Goal: Find specific page/section: Find specific page/section

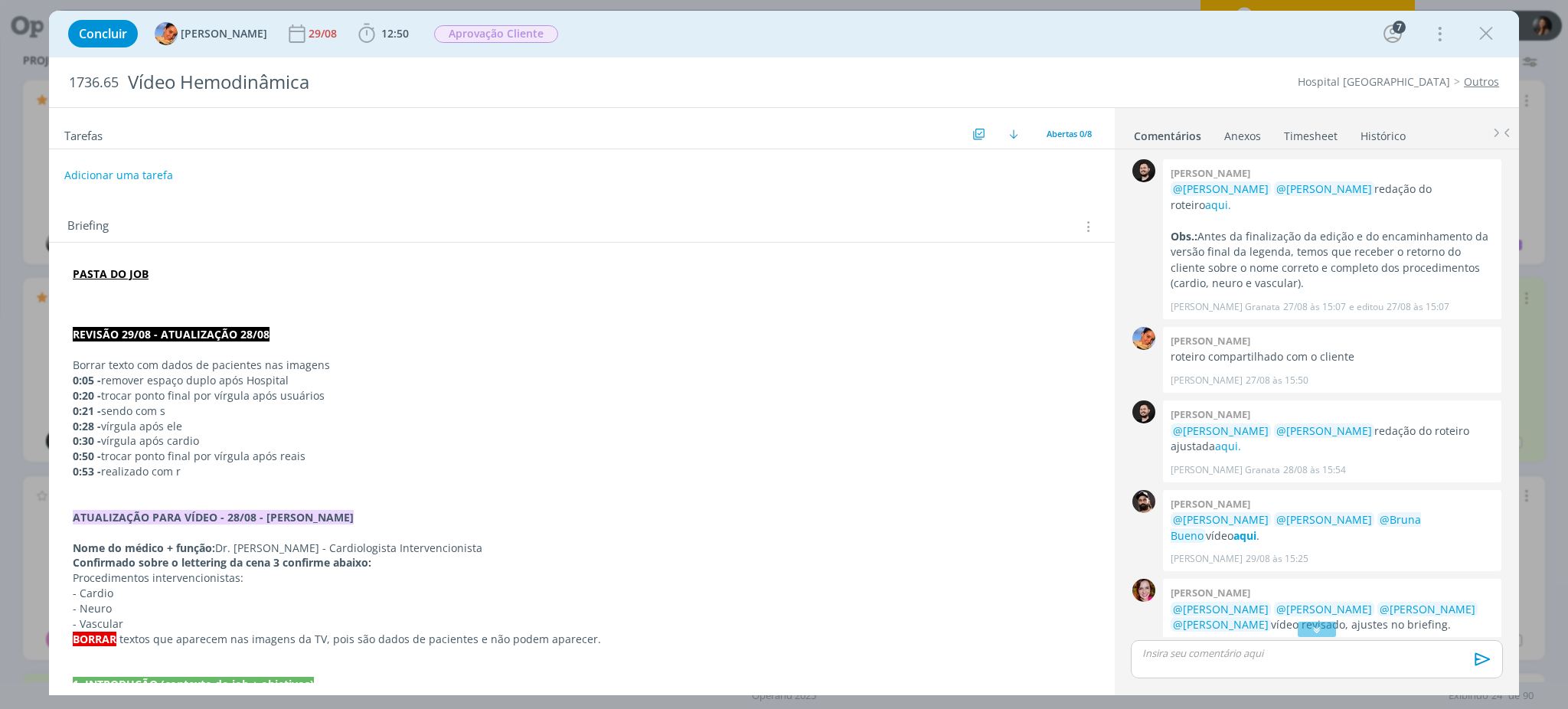
scroll to position [354, 0]
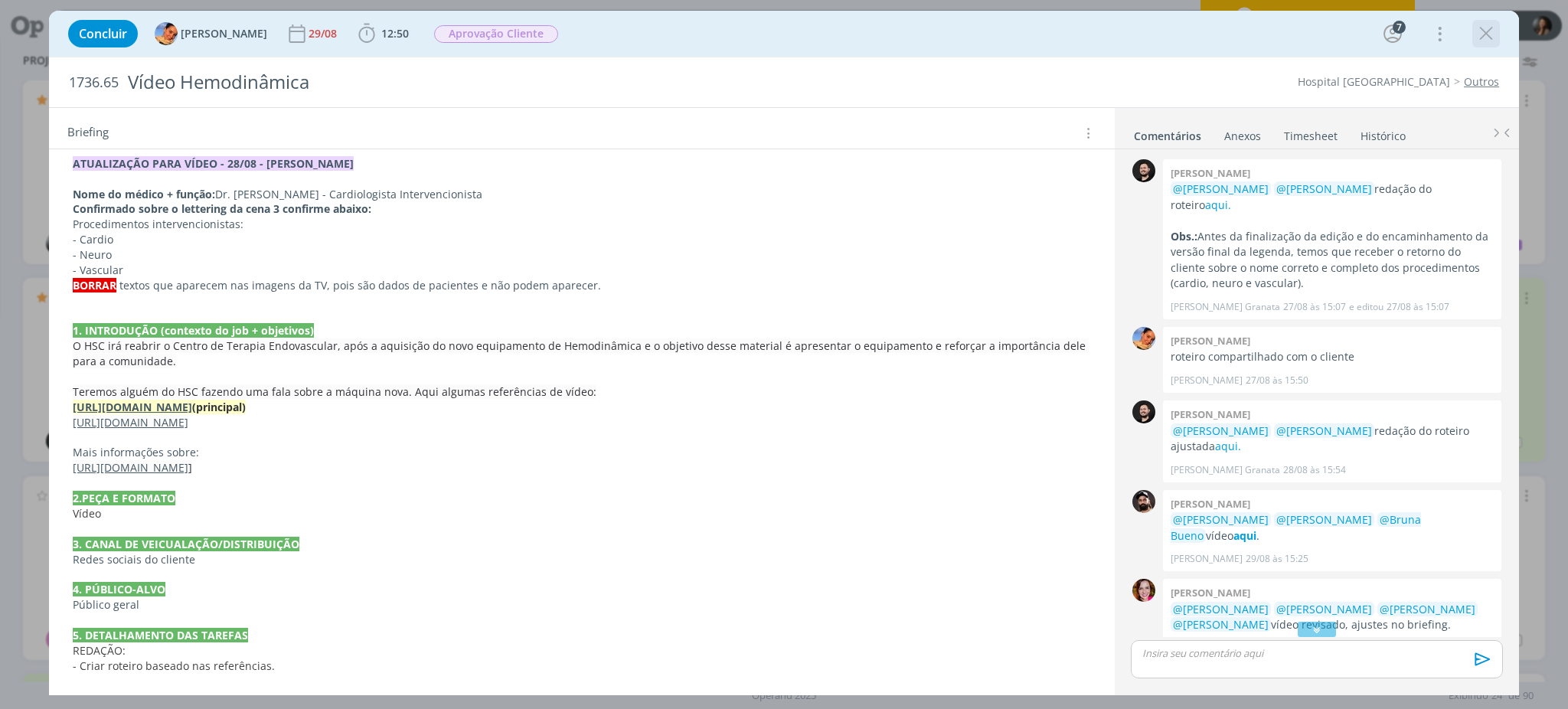
click at [1490, 40] on icon "dialog" at bounding box center [1485, 34] width 23 height 23
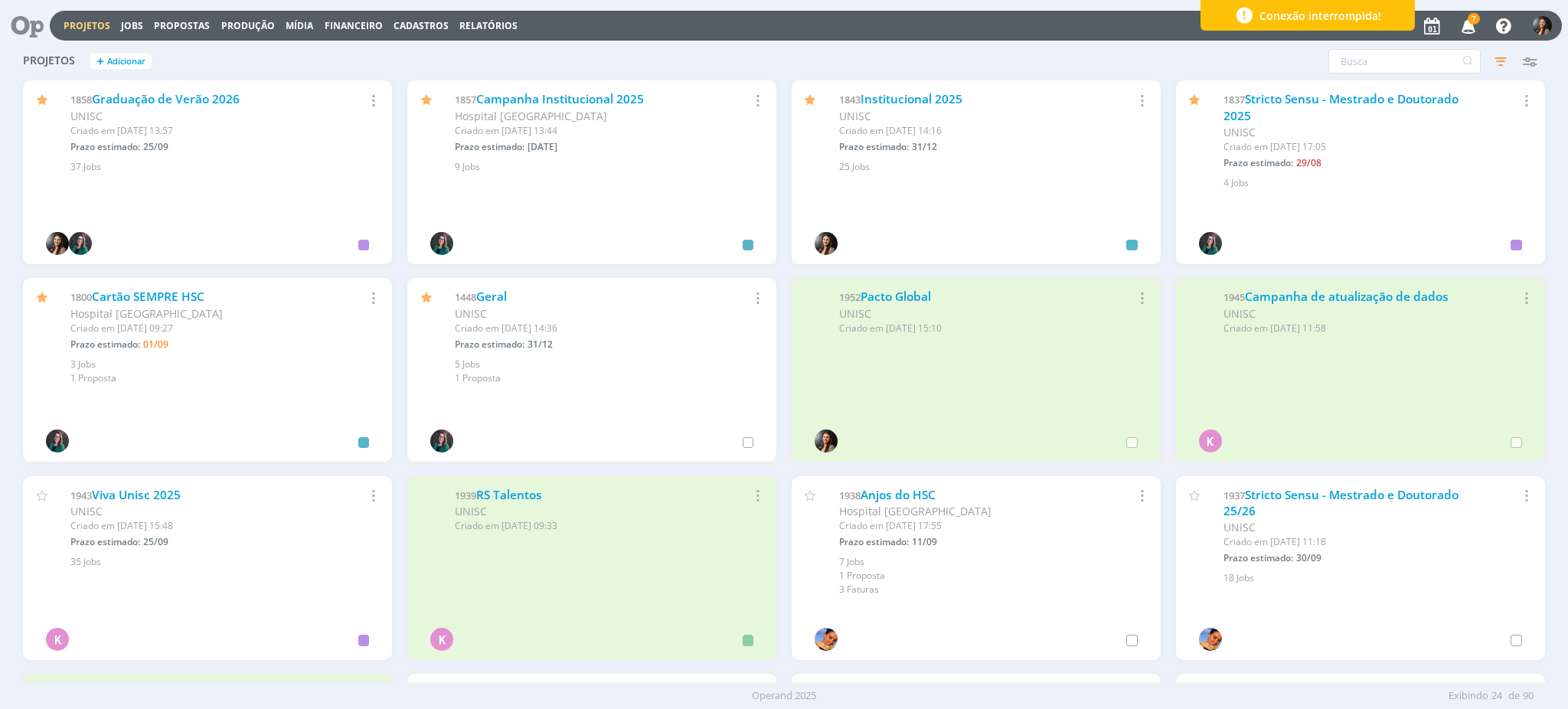
click at [37, 25] on icon at bounding box center [21, 25] width 32 height 30
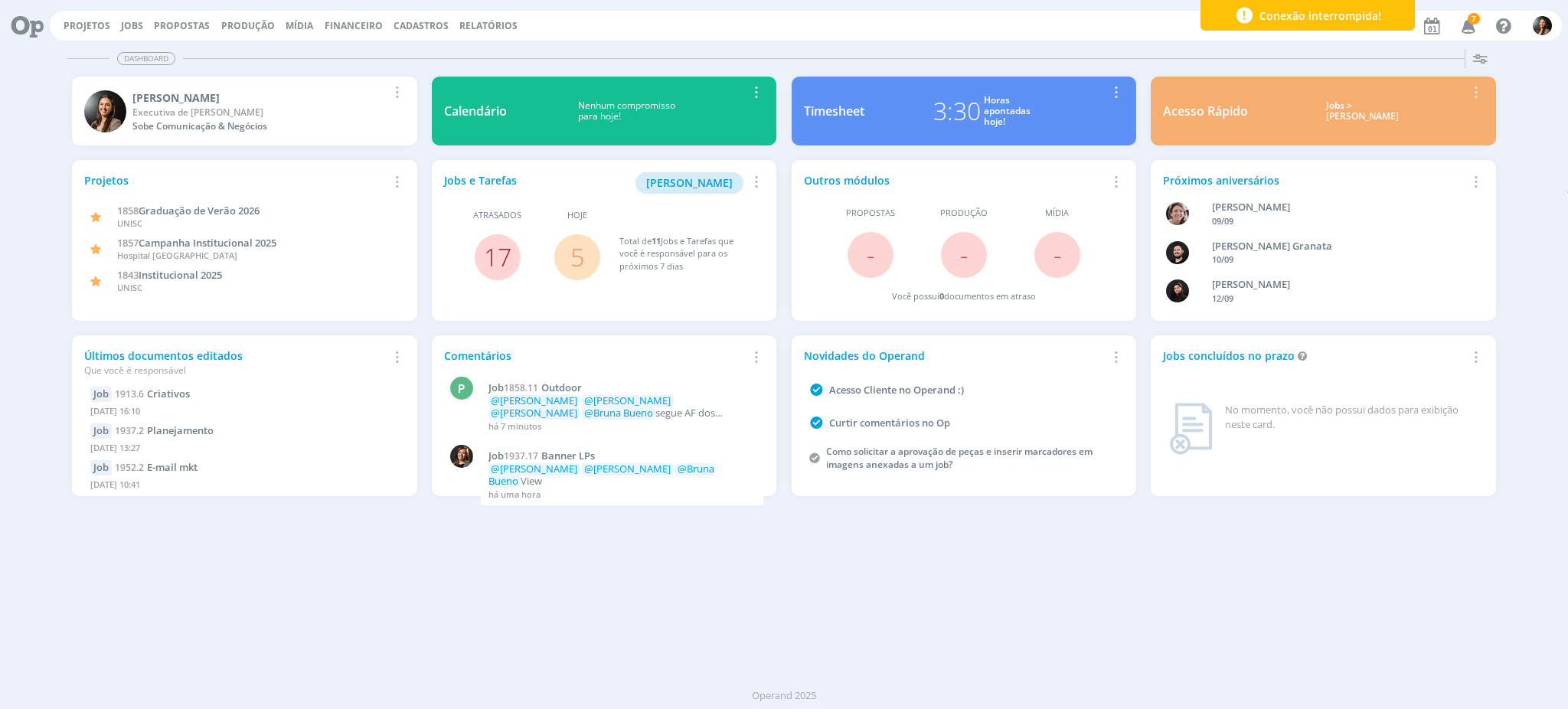
click at [492, 266] on link "17" at bounding box center [497, 257] width 28 height 33
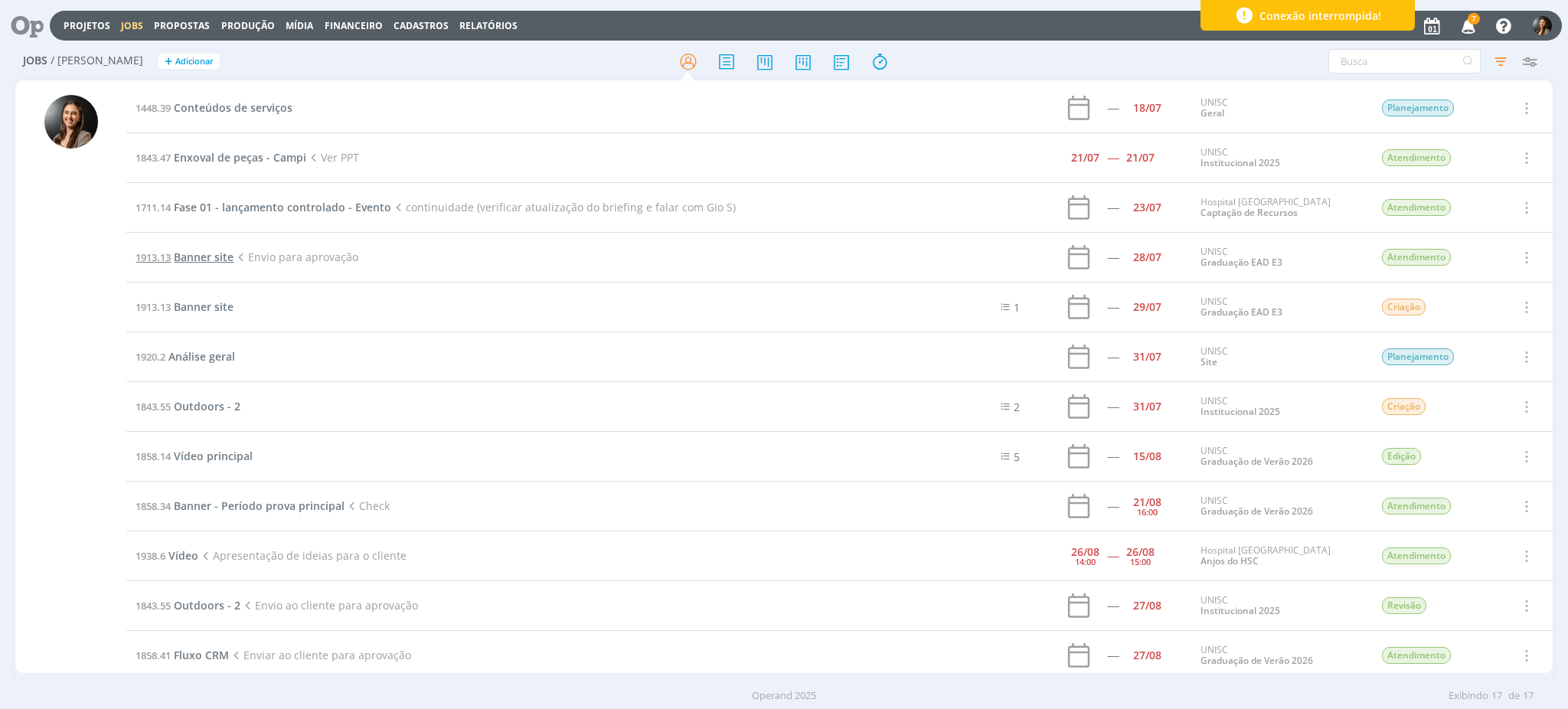
click at [215, 255] on span "Banner site" at bounding box center [204, 257] width 60 height 14
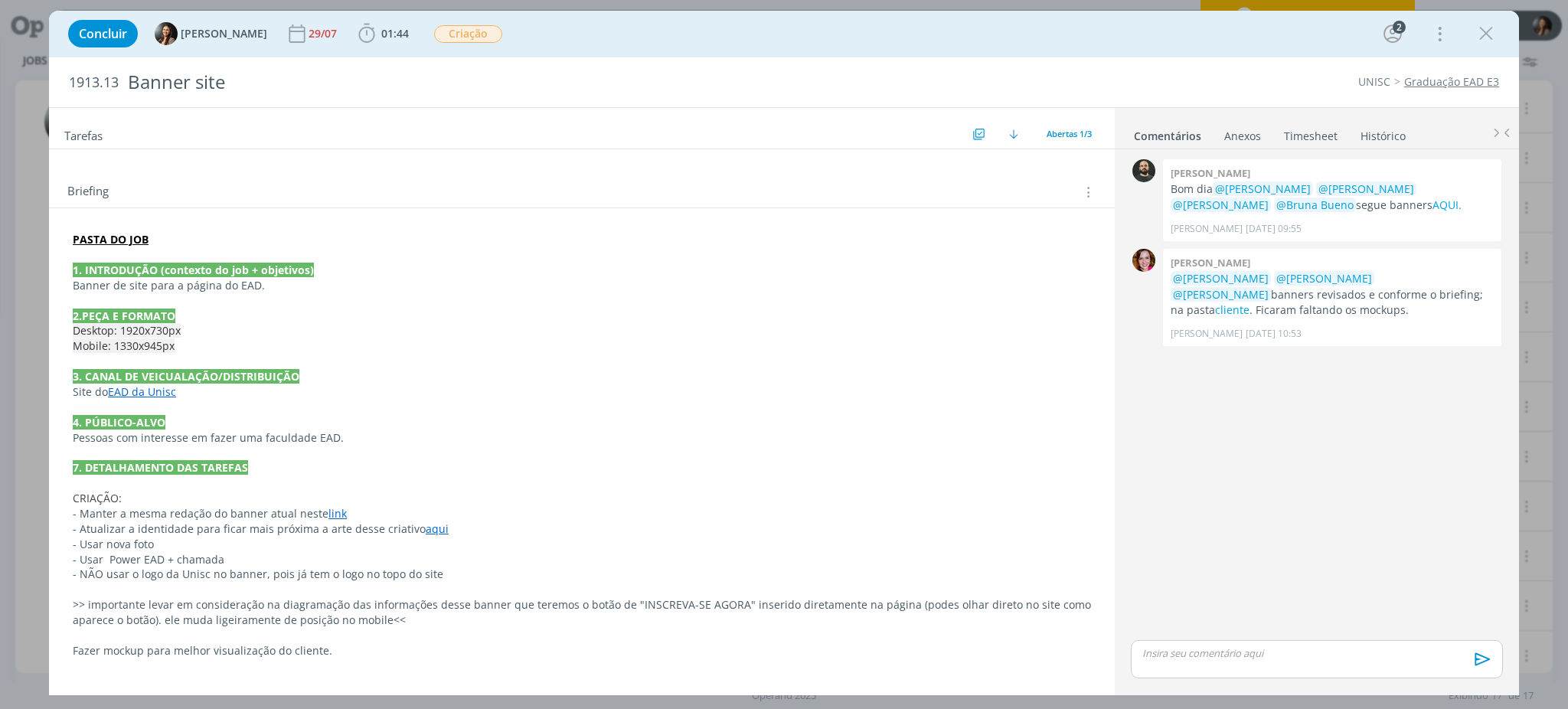
scroll to position [84, 0]
drag, startPoint x: 169, startPoint y: 580, endPoint x: 511, endPoint y: 567, distance: 342.2
click at [517, 556] on div "PASTA DO JOB 1. INTRODUÇÃO (contexto do job + objetivos) Banner de site para a …" at bounding box center [582, 452] width 1041 height 452
click at [510, 580] on p "- NÃO usar o logo da Unisc no banner, pois já tem o logo no topo do site" at bounding box center [582, 575] width 1017 height 15
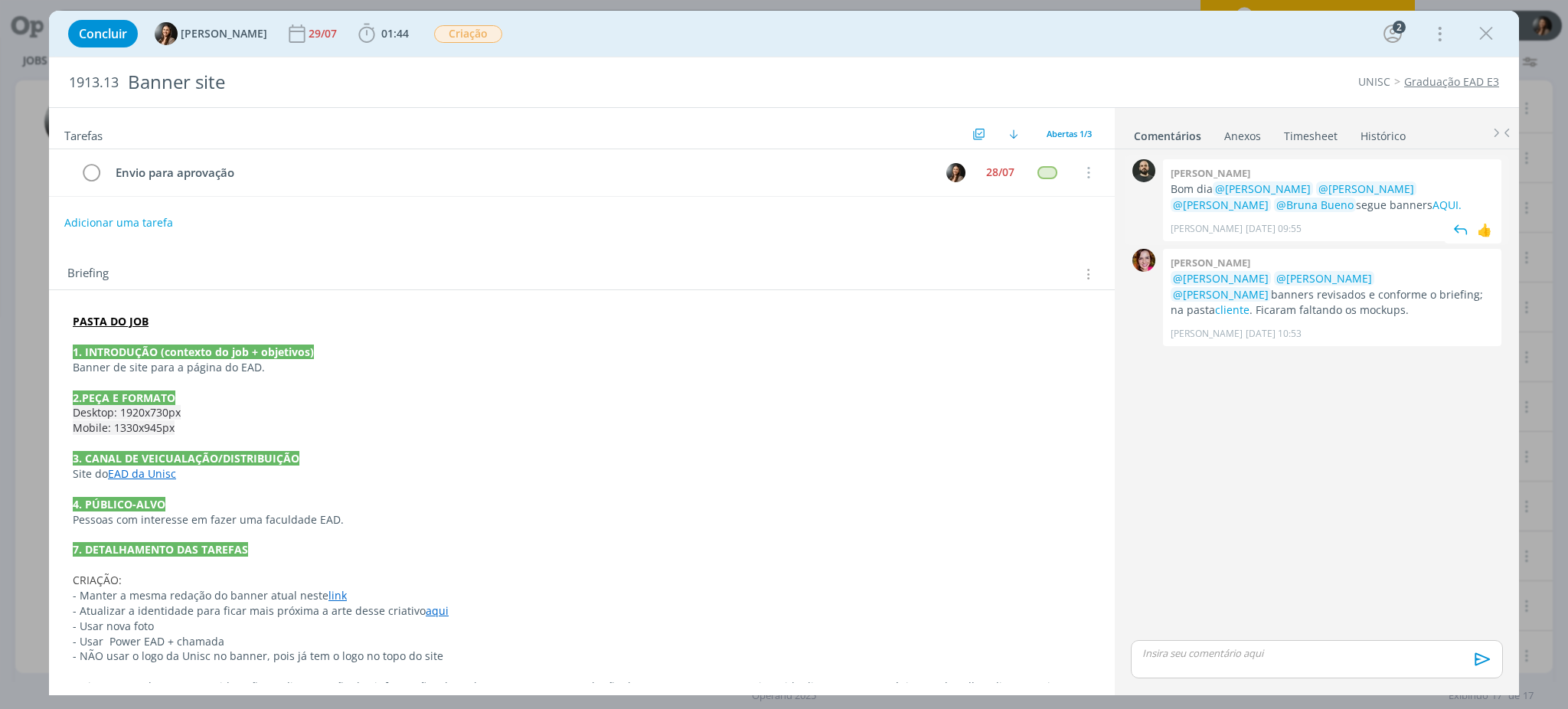
scroll to position [0, 0]
click at [1387, 141] on link "Histórico" at bounding box center [1383, 133] width 47 height 22
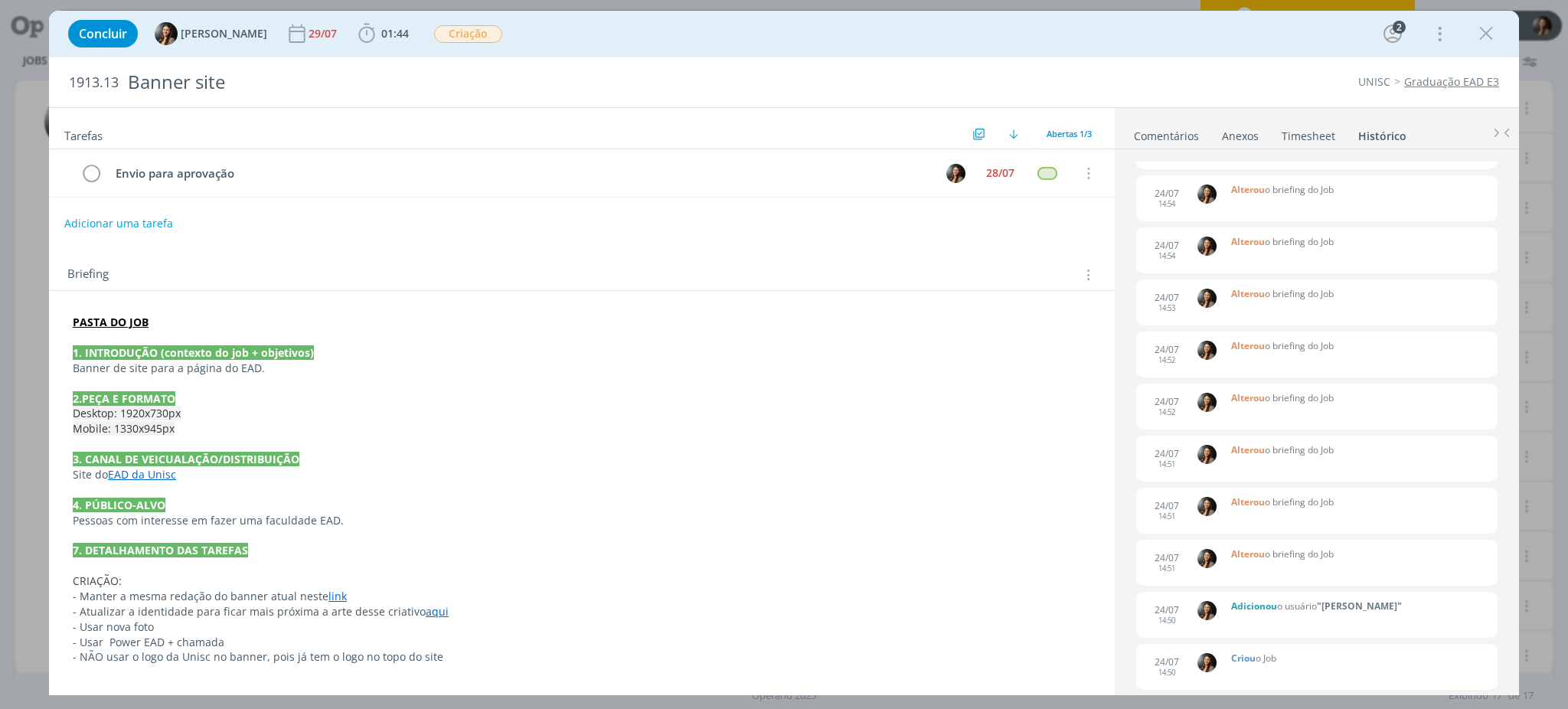
scroll to position [1968, 0]
drag, startPoint x: 1177, startPoint y: 671, endPoint x: 1149, endPoint y: 667, distance: 28.3
click at [1149, 667] on div "[DATE] 14:50" at bounding box center [1167, 664] width 61 height 28
click at [636, 586] on p "CRIAÇÃO:" at bounding box center [582, 581] width 1018 height 15
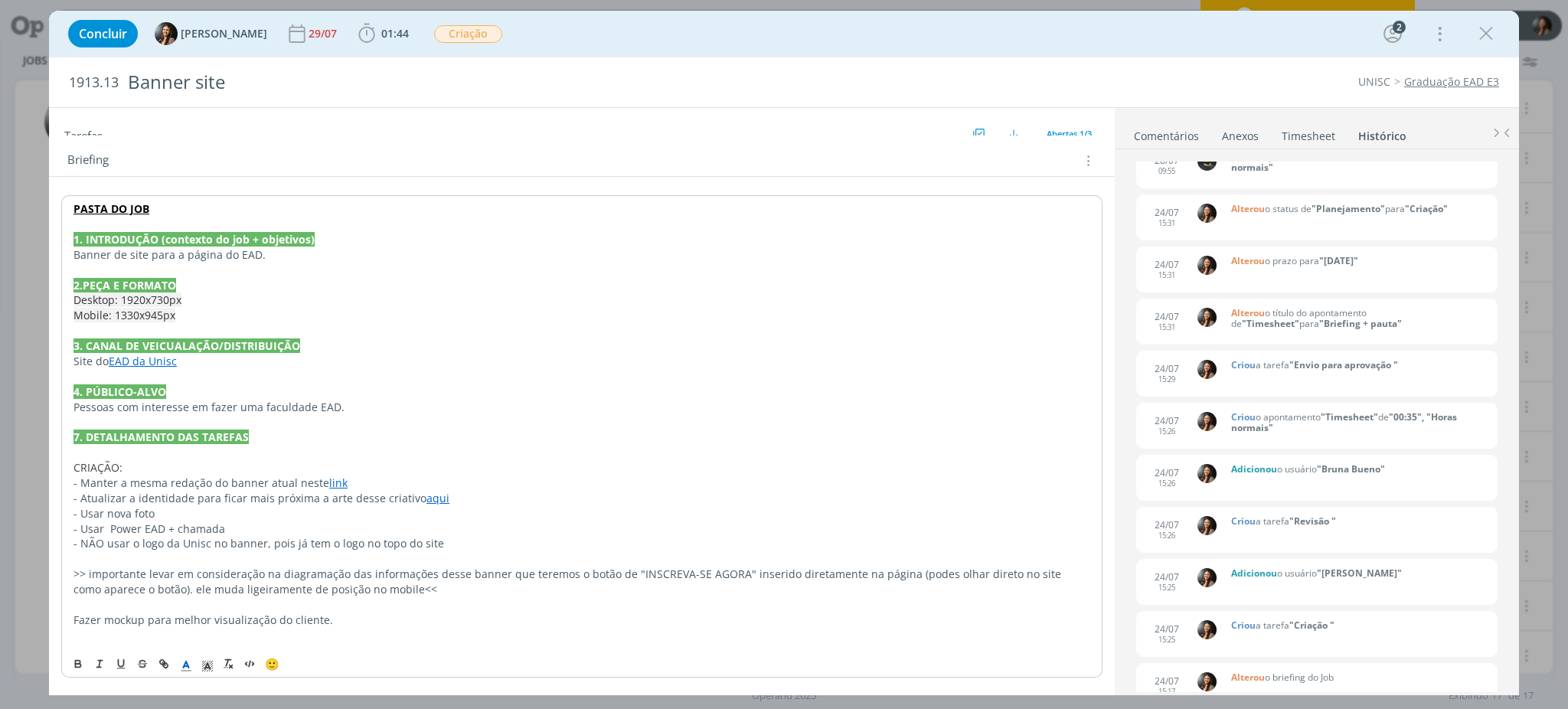
scroll to position [0, 0]
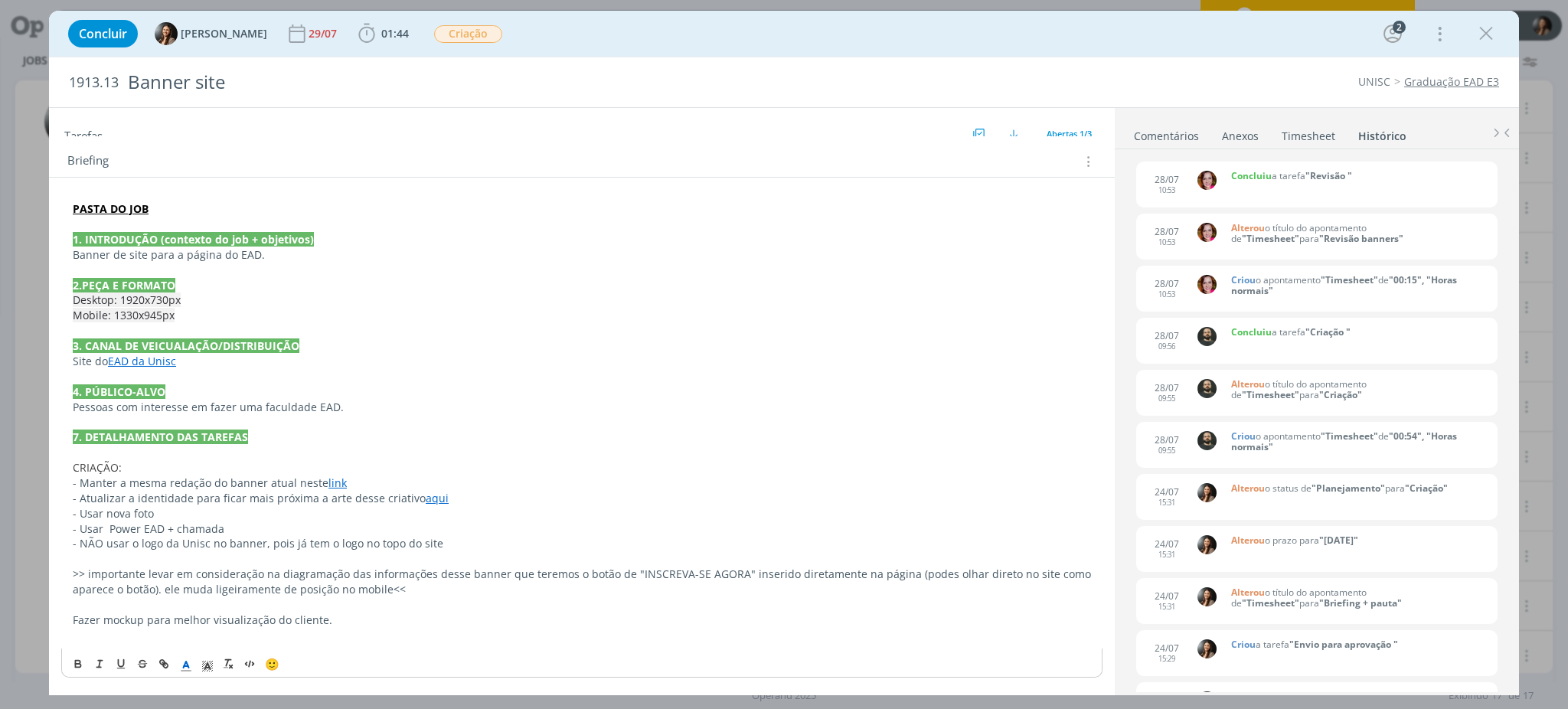
click at [1168, 135] on link "Comentários" at bounding box center [1166, 133] width 66 height 22
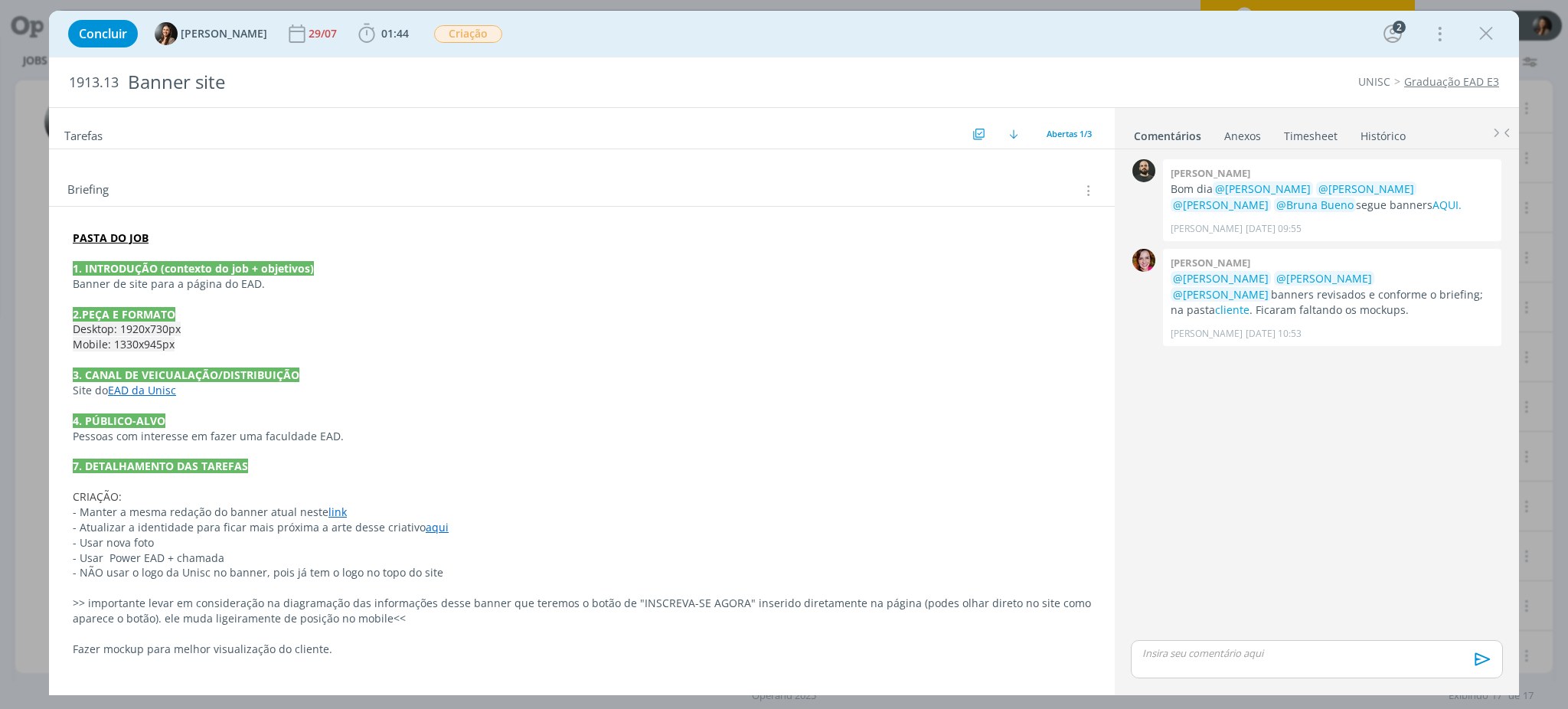
scroll to position [84, 0]
click at [1249, 303] on link "cliente" at bounding box center [1232, 309] width 35 height 14
drag, startPoint x: 1474, startPoint y: 35, endPoint x: 1325, endPoint y: 102, distance: 163.4
click at [1474, 36] on icon "dialog" at bounding box center [1485, 34] width 23 height 23
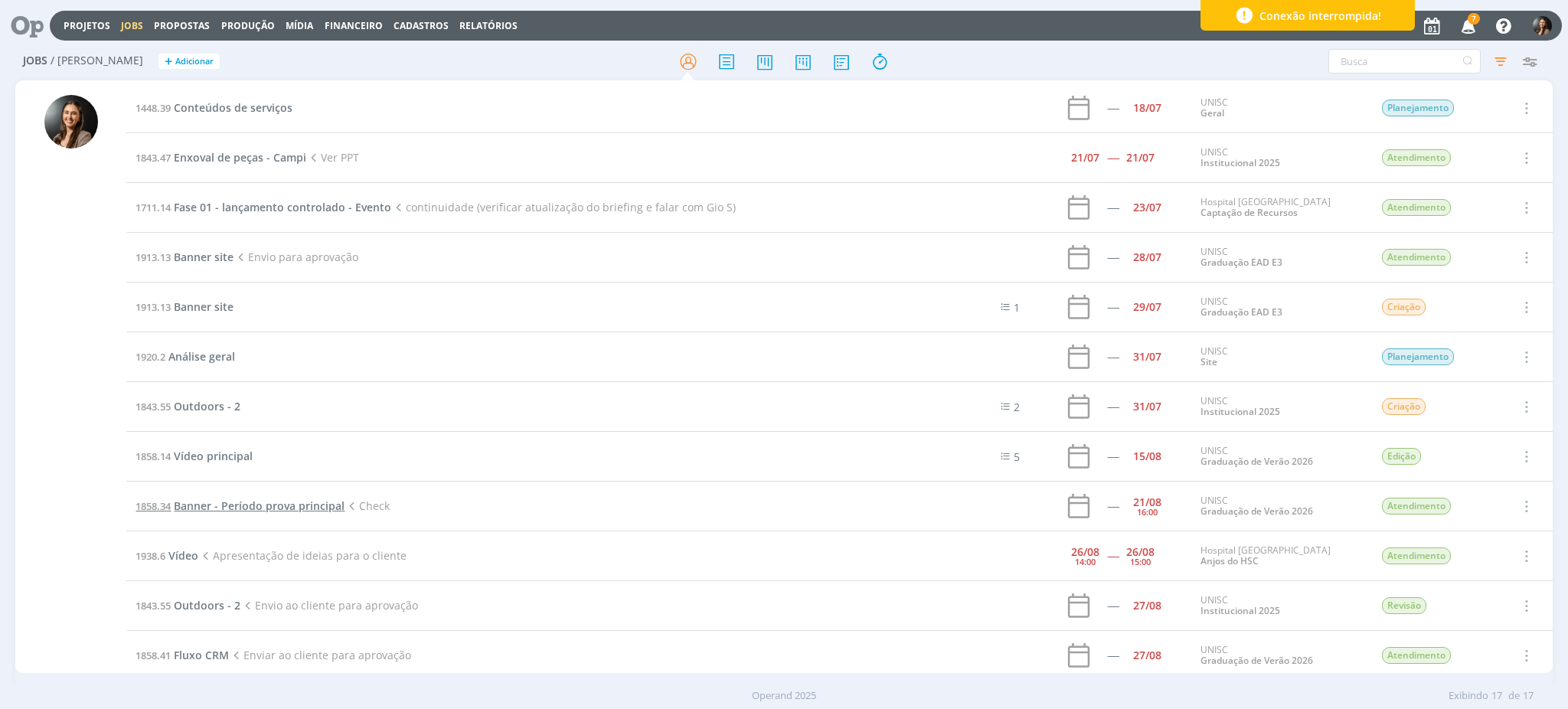
scroll to position [102, 0]
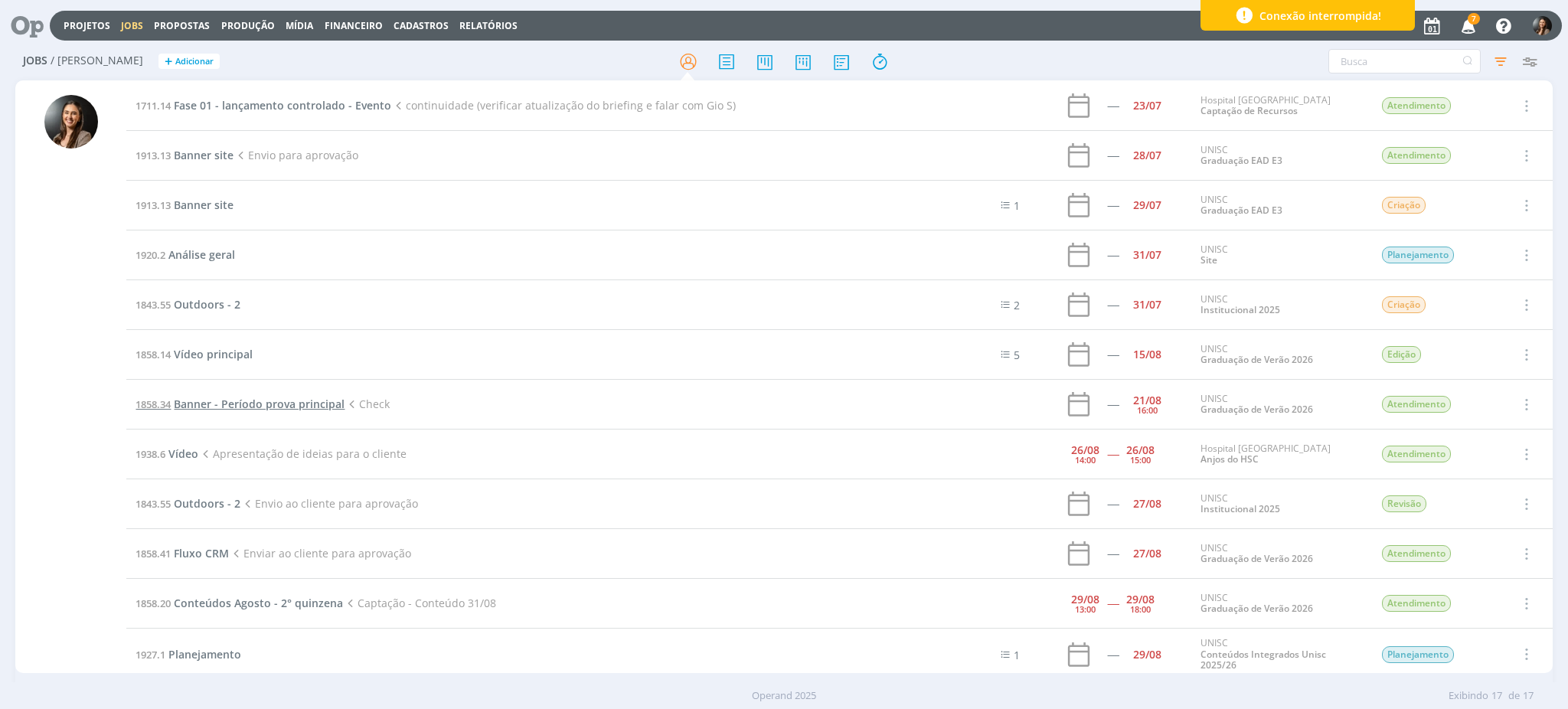
click at [335, 404] on span "Banner - Período prova principal" at bounding box center [259, 403] width 171 height 14
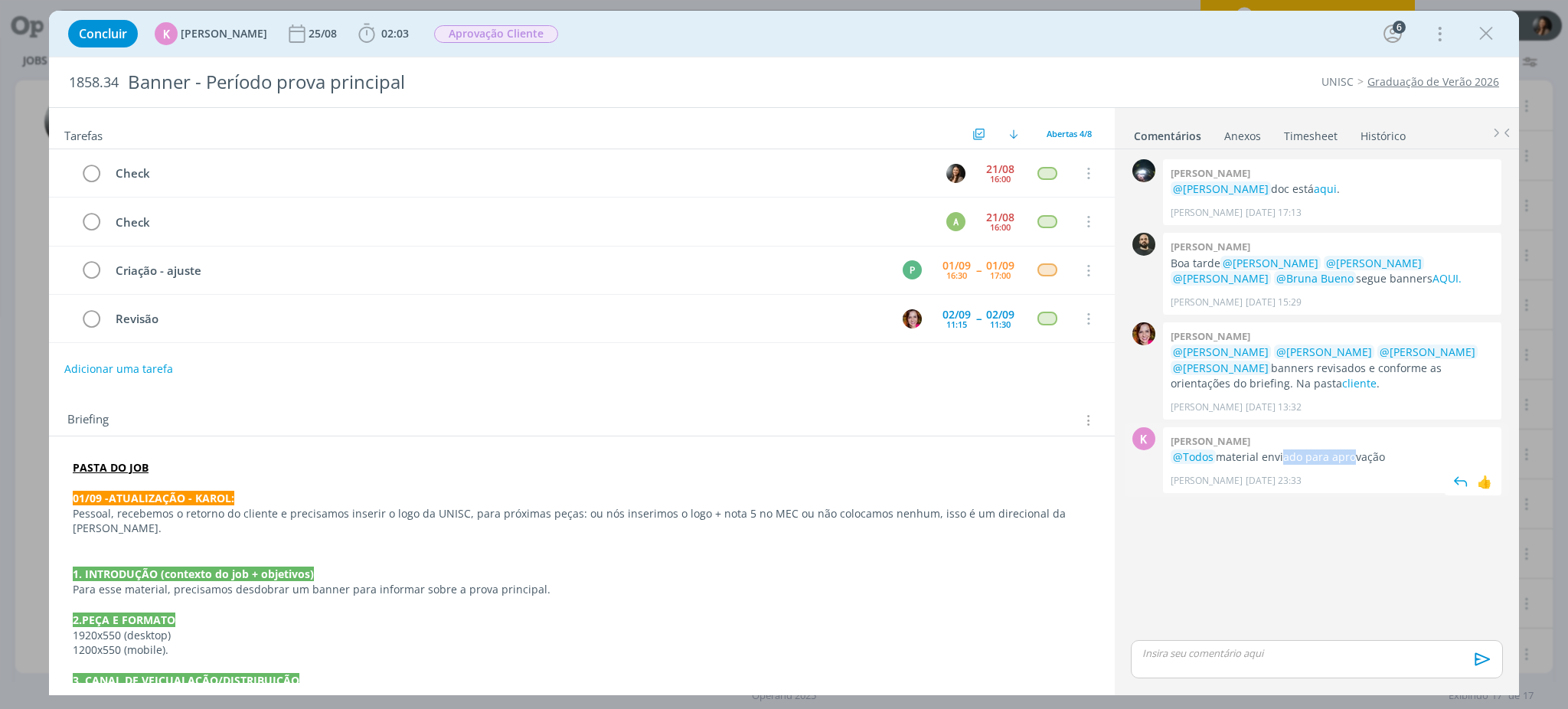
drag, startPoint x: 1278, startPoint y: 457, endPoint x: 1345, endPoint y: 459, distance: 67.0
click at [1345, 459] on p "@Todos material enviado para aprovação" at bounding box center [1332, 457] width 323 height 15
drag, startPoint x: 1286, startPoint y: 576, endPoint x: 1054, endPoint y: 449, distance: 264.5
click at [1285, 576] on div "0 [PERSON_NAME] @[PERSON_NAME] doc está aqui . [PERSON_NAME] [DATE] 17:13 👍 0 […" at bounding box center [1316, 396] width 384 height 481
click at [93, 172] on icon "dialog" at bounding box center [91, 174] width 21 height 23
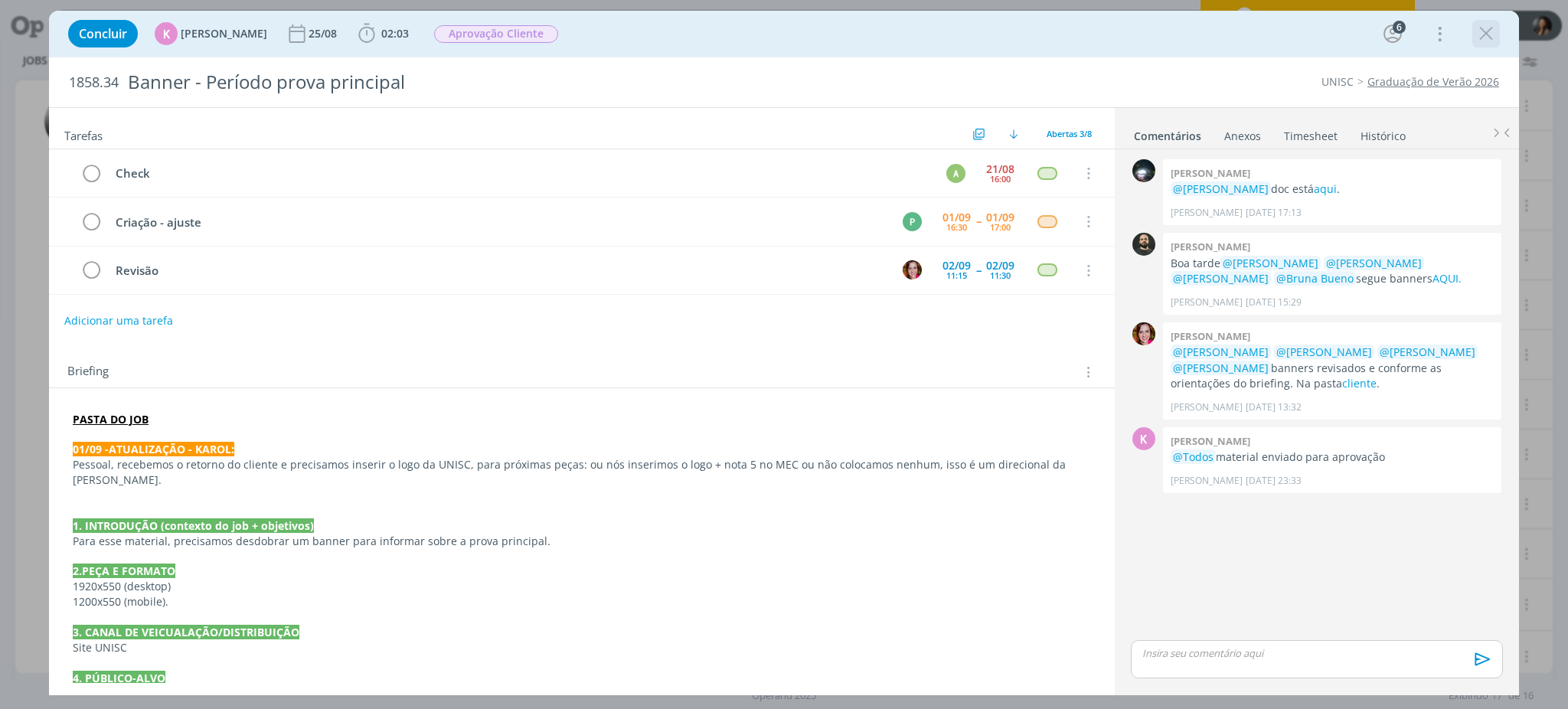
click at [1492, 34] on icon "dialog" at bounding box center [1485, 34] width 23 height 23
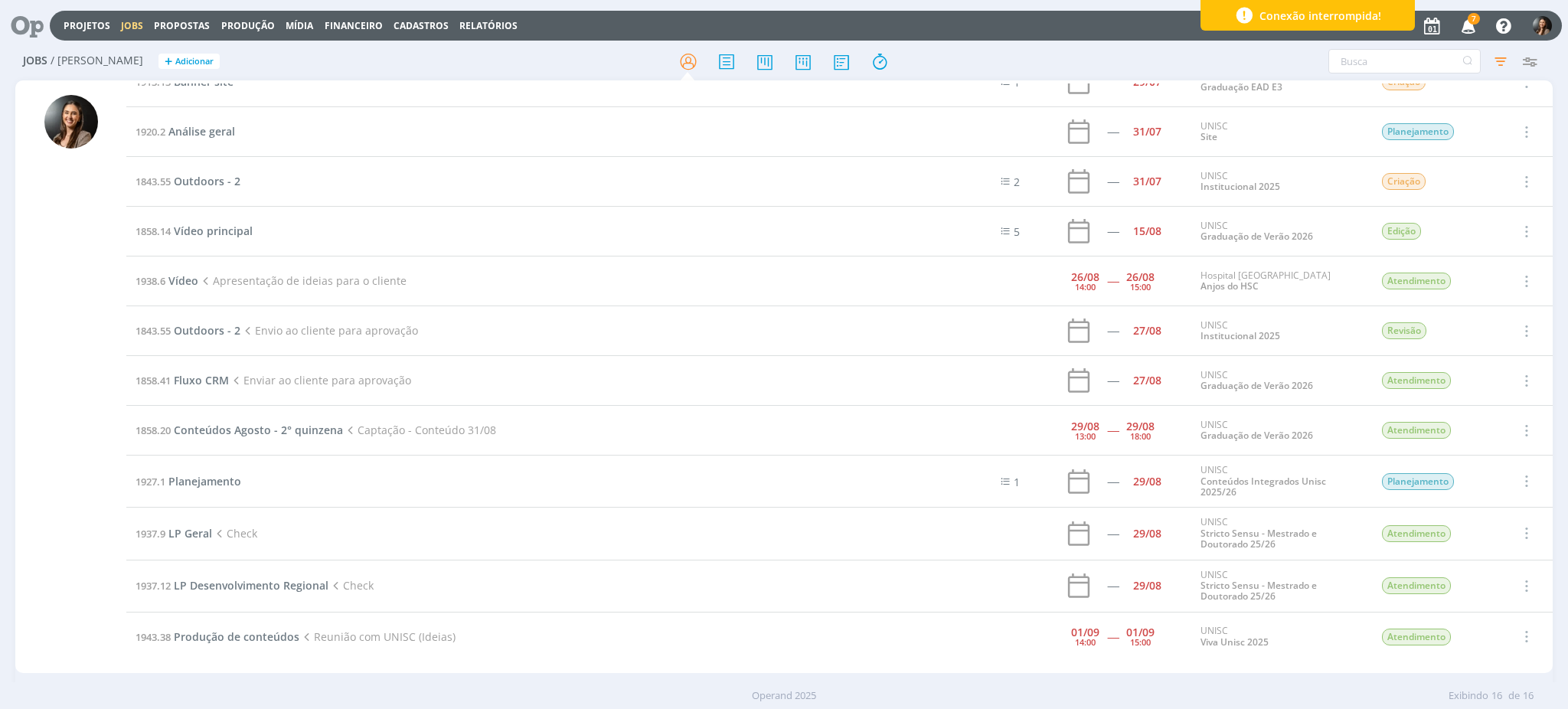
scroll to position [233, 0]
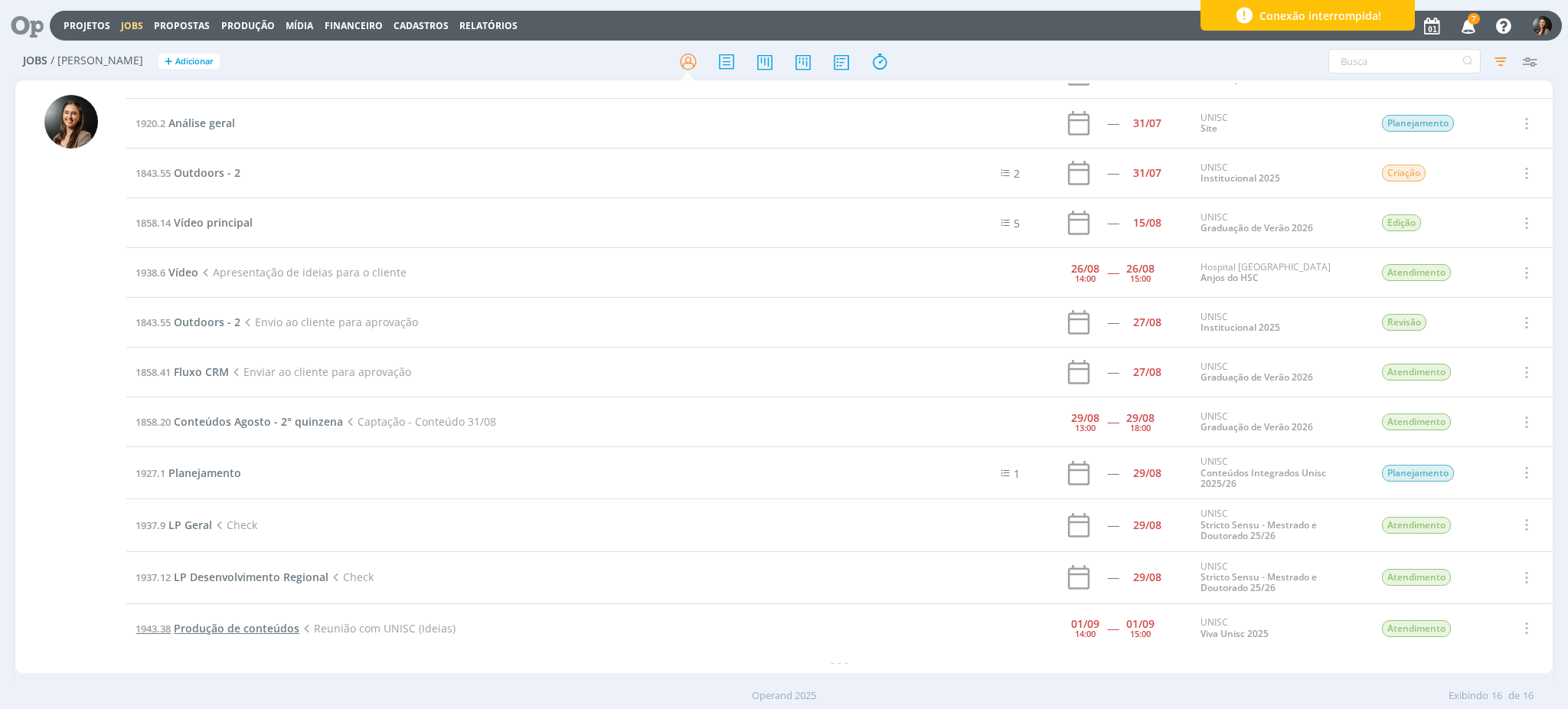
click at [231, 629] on span "Produção de conteúdos" at bounding box center [236, 628] width 126 height 14
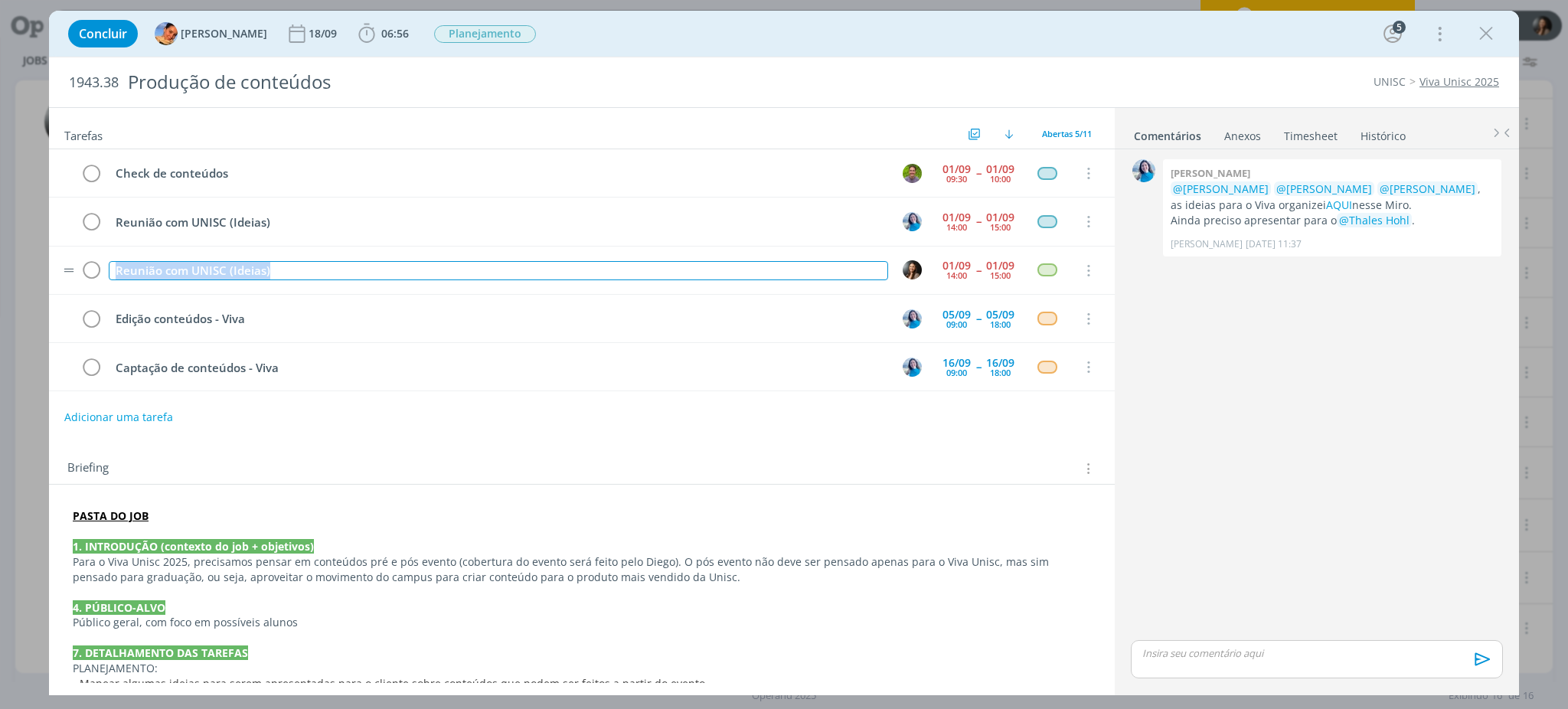
drag, startPoint x: 288, startPoint y: 265, endPoint x: 112, endPoint y: 274, distance: 176.2
click at [113, 274] on div "Reunião com UNISC (Ideias)" at bounding box center [498, 271] width 780 height 19
copy div "Reunião com UNISC (Ideias)"
click at [83, 276] on icon "dialog" at bounding box center [91, 271] width 21 height 23
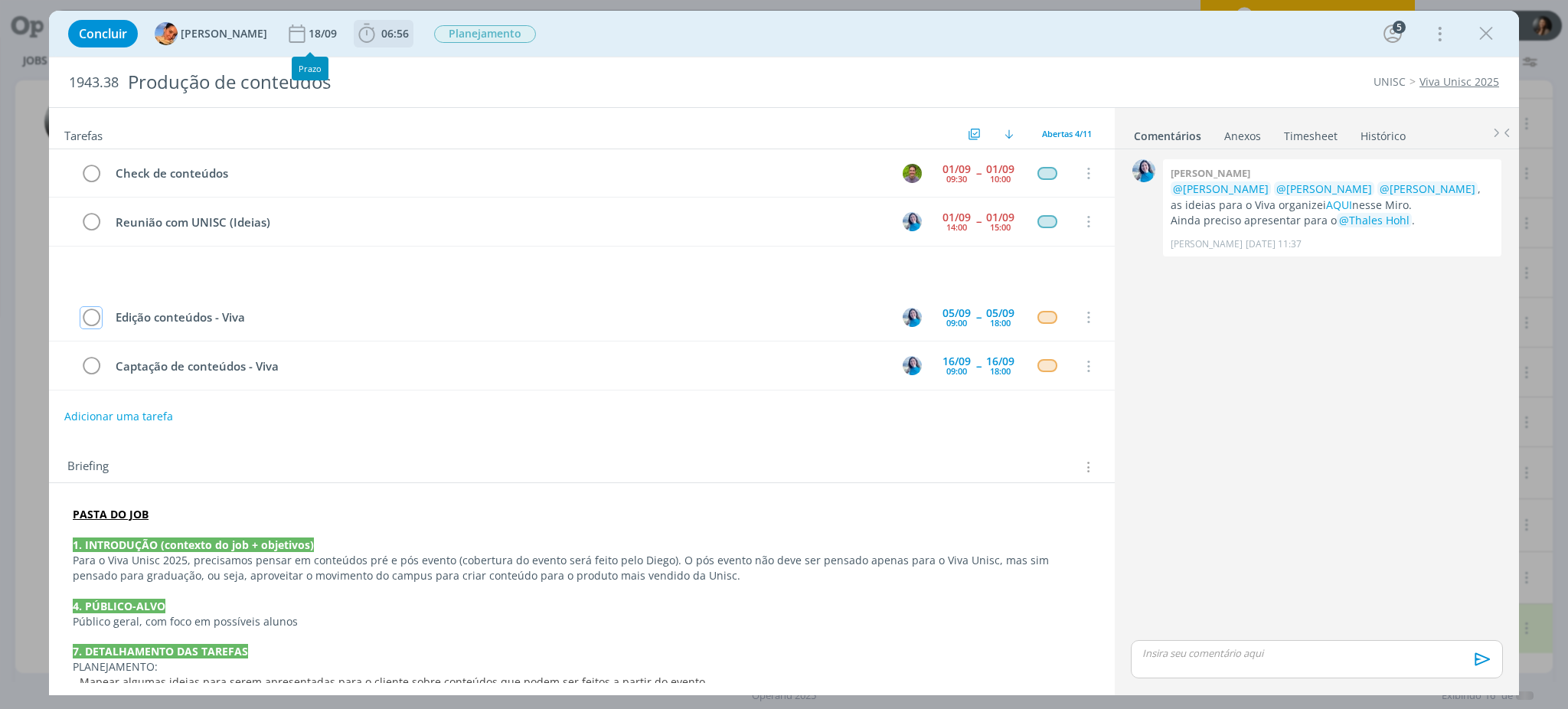
click at [380, 22] on span "06:56" at bounding box center [383, 34] width 57 height 23
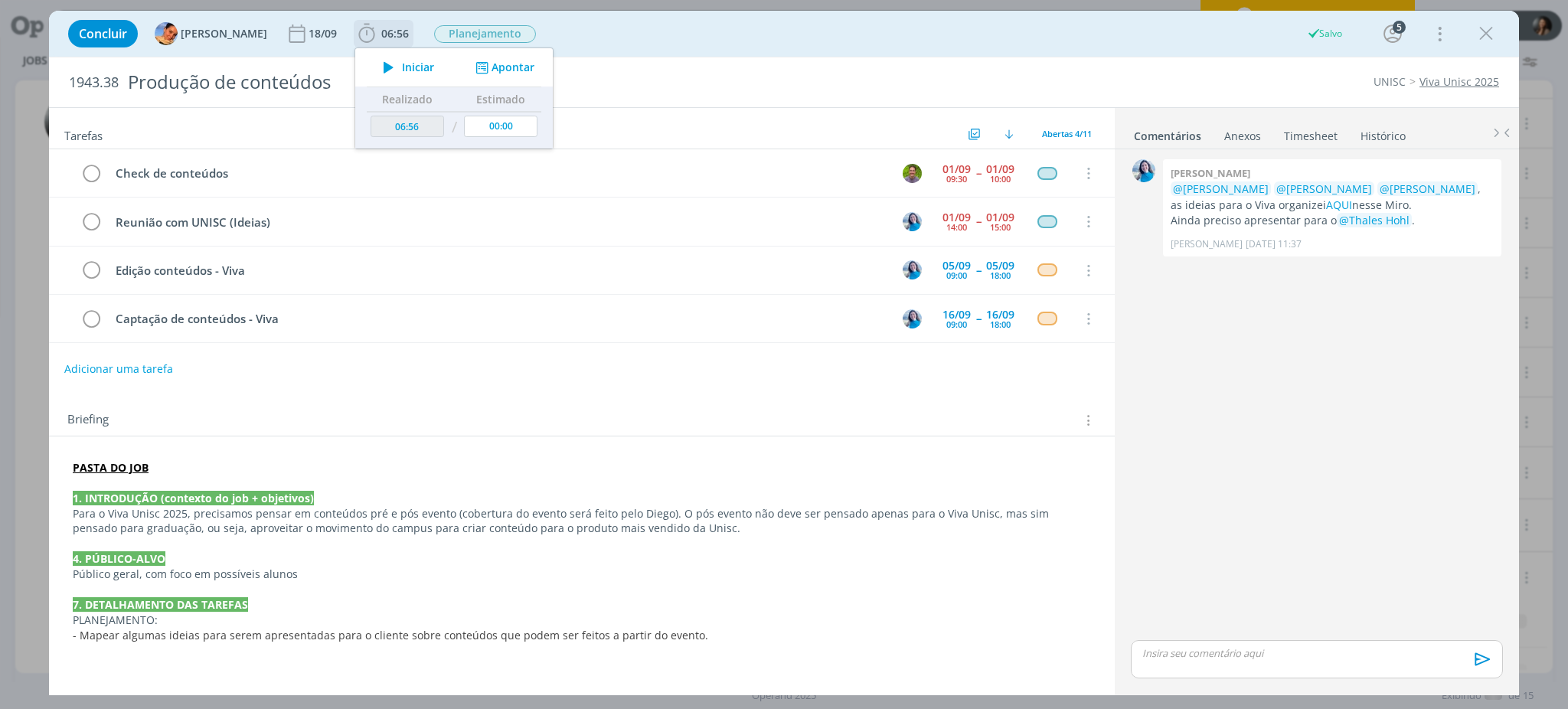
click at [506, 73] on button "Apontar" at bounding box center [503, 67] width 63 height 16
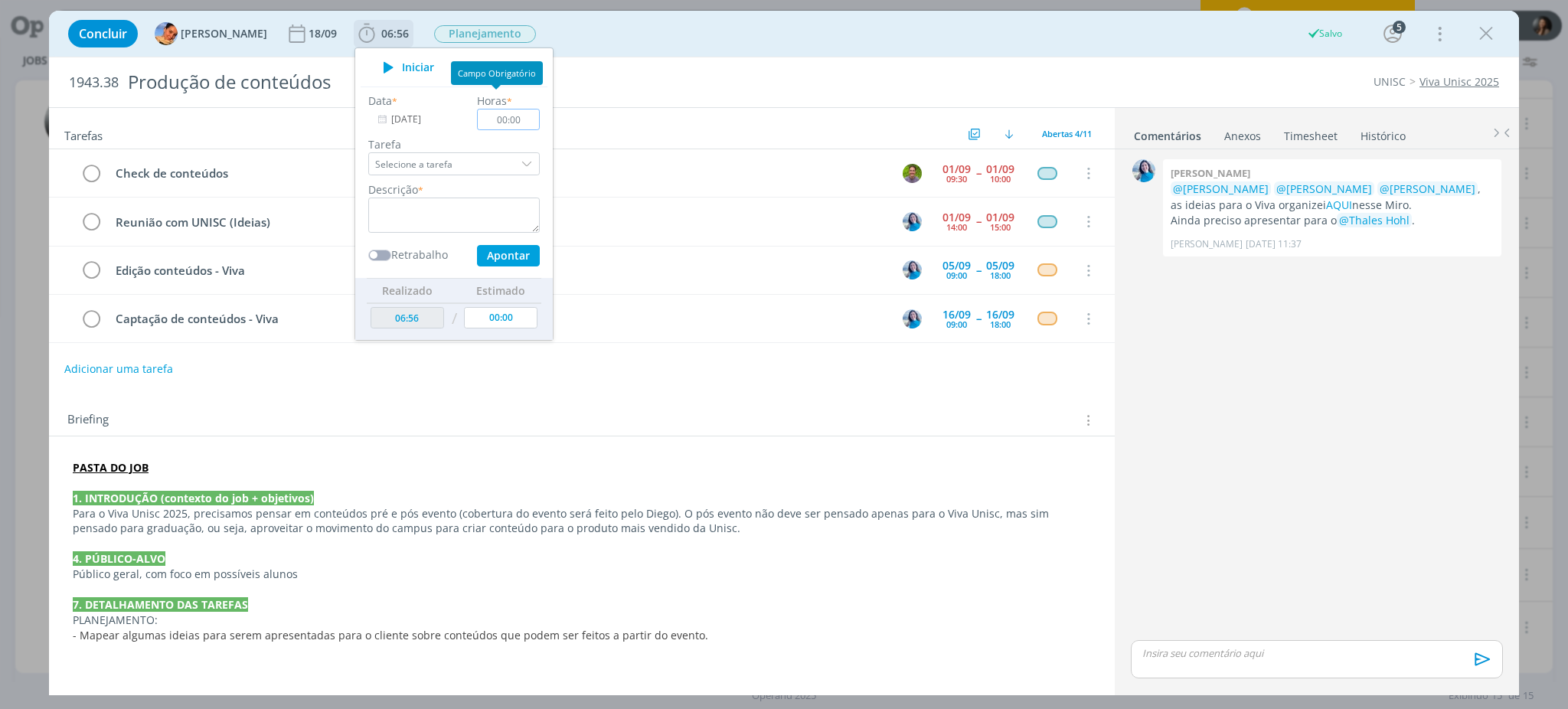
scroll to position [183, 0]
click at [441, 207] on textarea "dialog" at bounding box center [453, 215] width 172 height 36
paste textarea "Reunião com UNISC (Ideias)"
type textarea "Reunião com UNISC (Ideias)"
click at [515, 118] on input "00:00" at bounding box center [508, 119] width 62 height 21
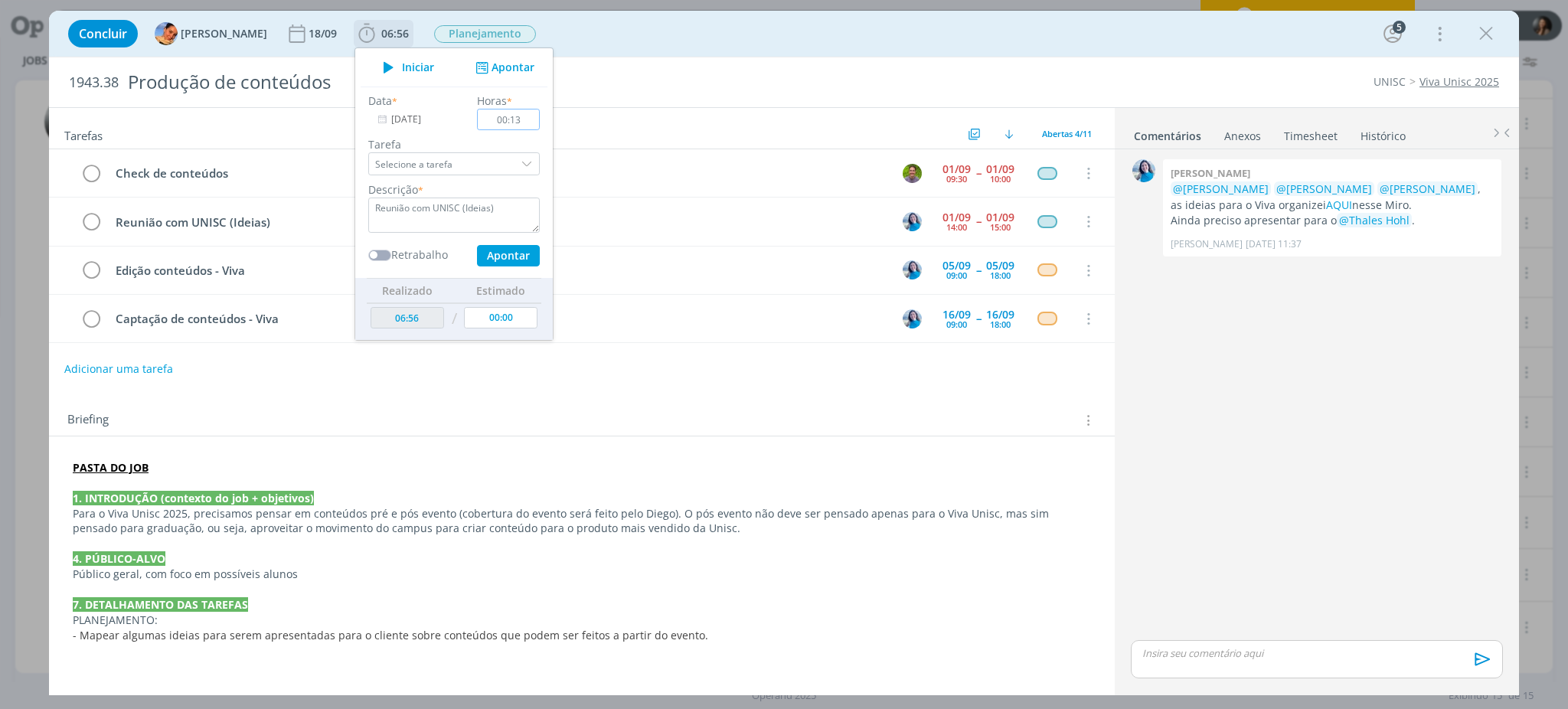
type input "01:30"
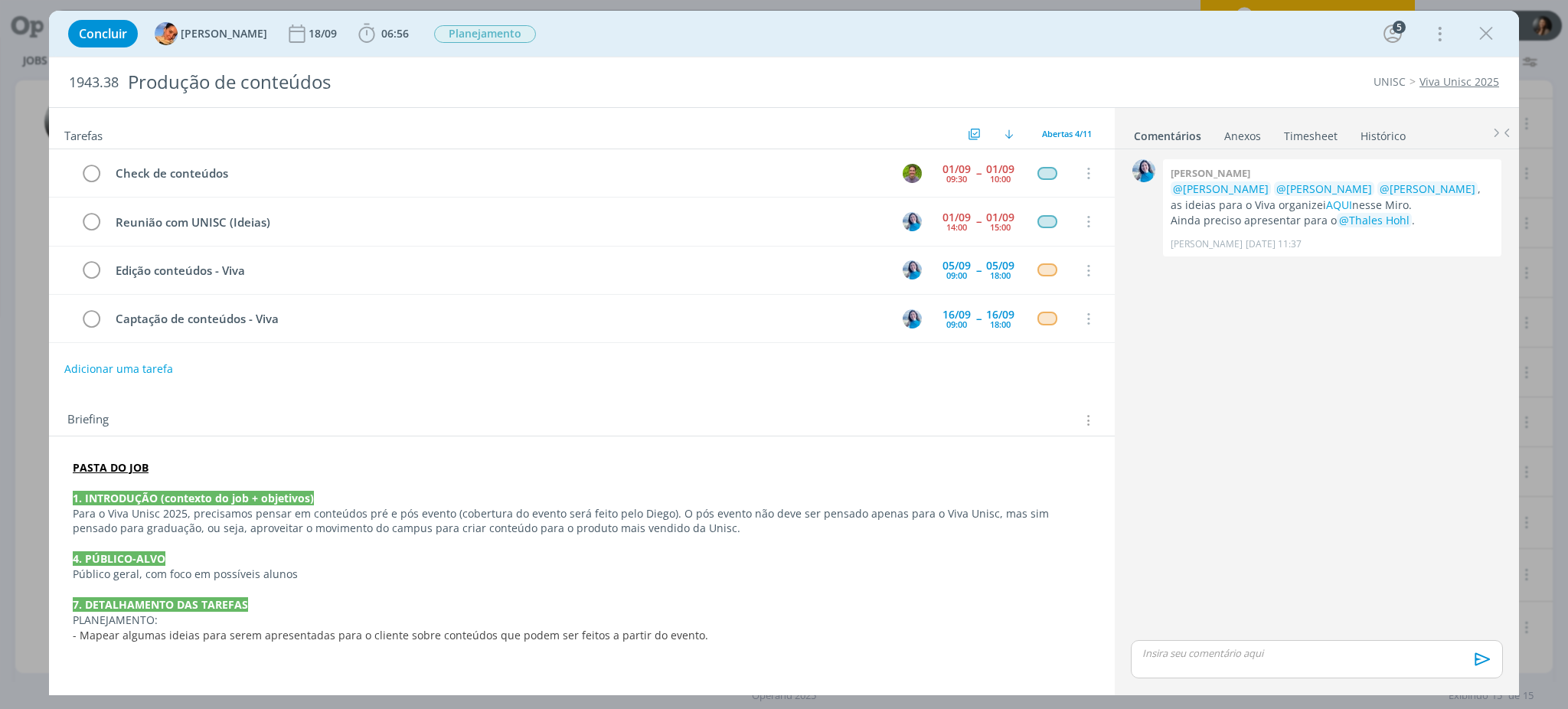
click at [1315, 141] on link "Timesheet" at bounding box center [1310, 133] width 55 height 22
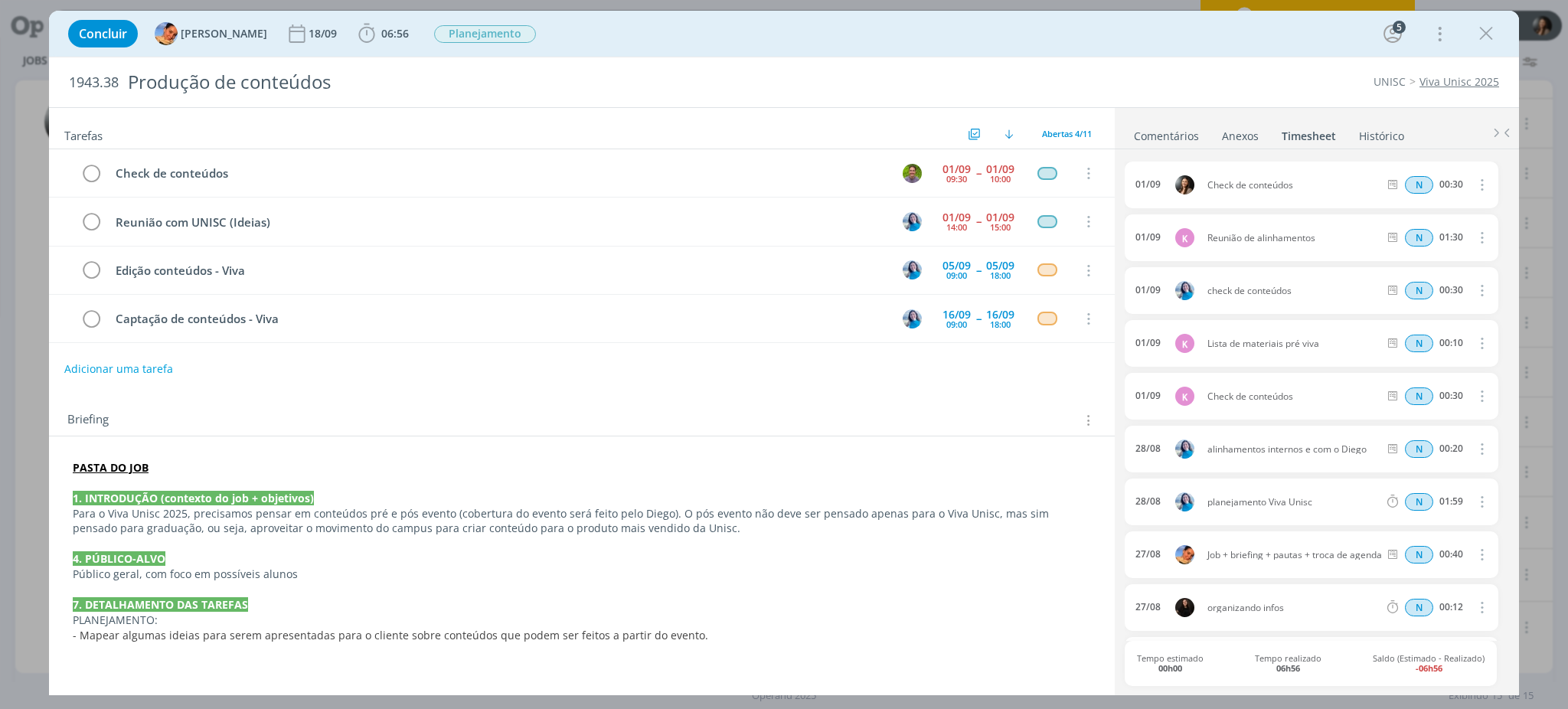
click at [400, 35] on div "Concluir [PERSON_NAME] [DATE] 06:56 Iniciar Apontar Data * [DATE] Horas * 01:30…" at bounding box center [784, 34] width 1447 height 37
click at [381, 35] on span "06:56" at bounding box center [395, 33] width 28 height 14
click at [498, 73] on button "Apontar" at bounding box center [503, 67] width 63 height 16
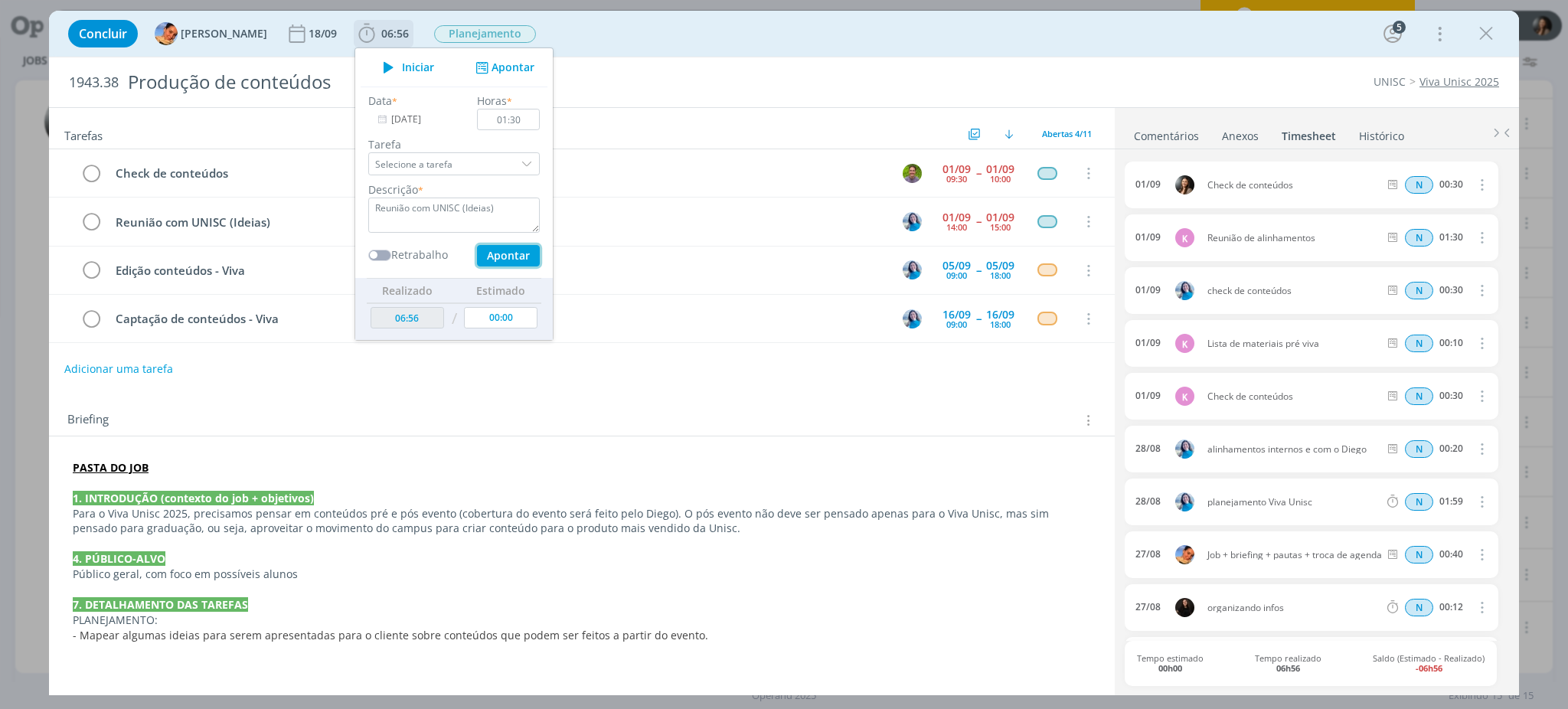
click at [504, 246] on button "Apontar" at bounding box center [508, 256] width 62 height 21
type input "08:26"
type input "00:00"
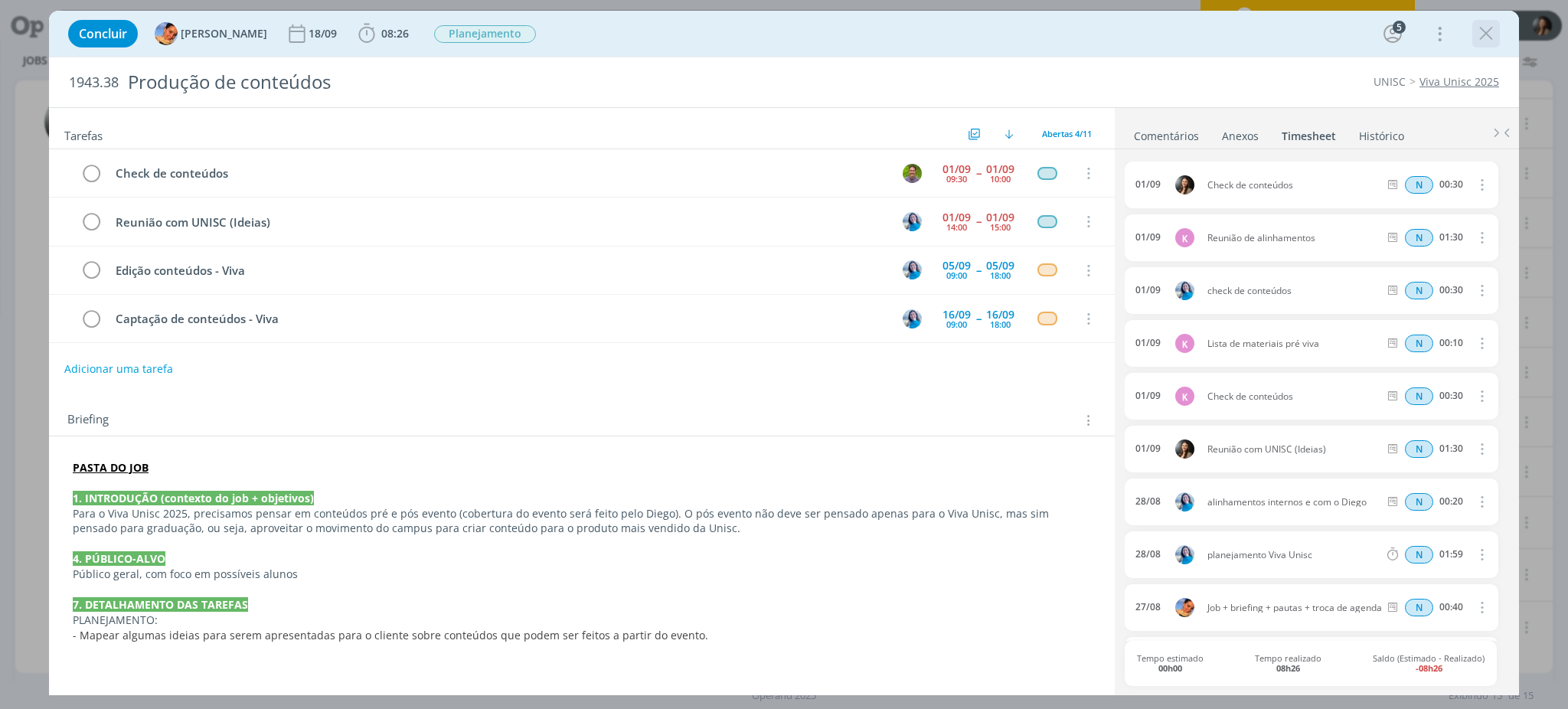
click at [1485, 32] on icon "dialog" at bounding box center [1485, 34] width 23 height 23
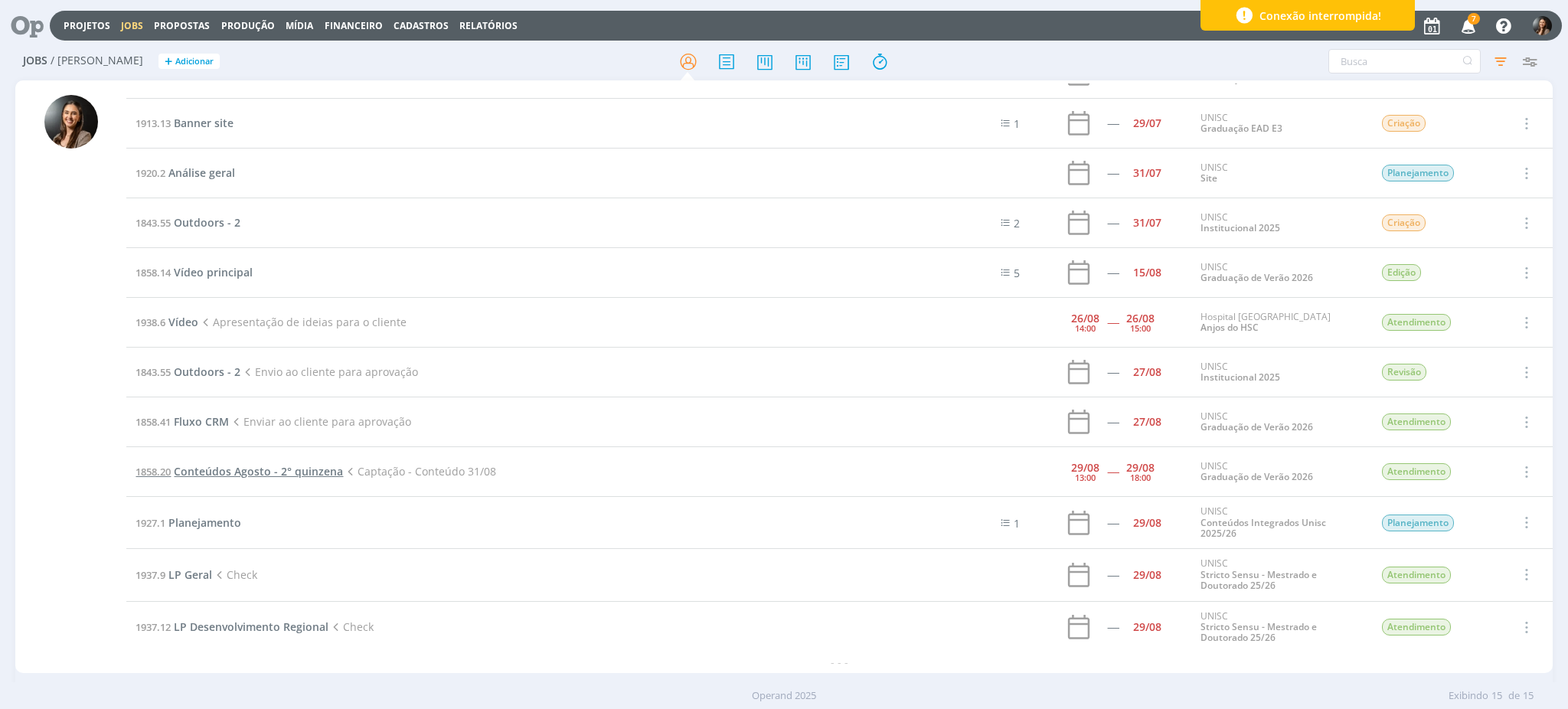
click at [317, 475] on span "Conteúdos Agosto - 2° quinzena" at bounding box center [258, 471] width 169 height 14
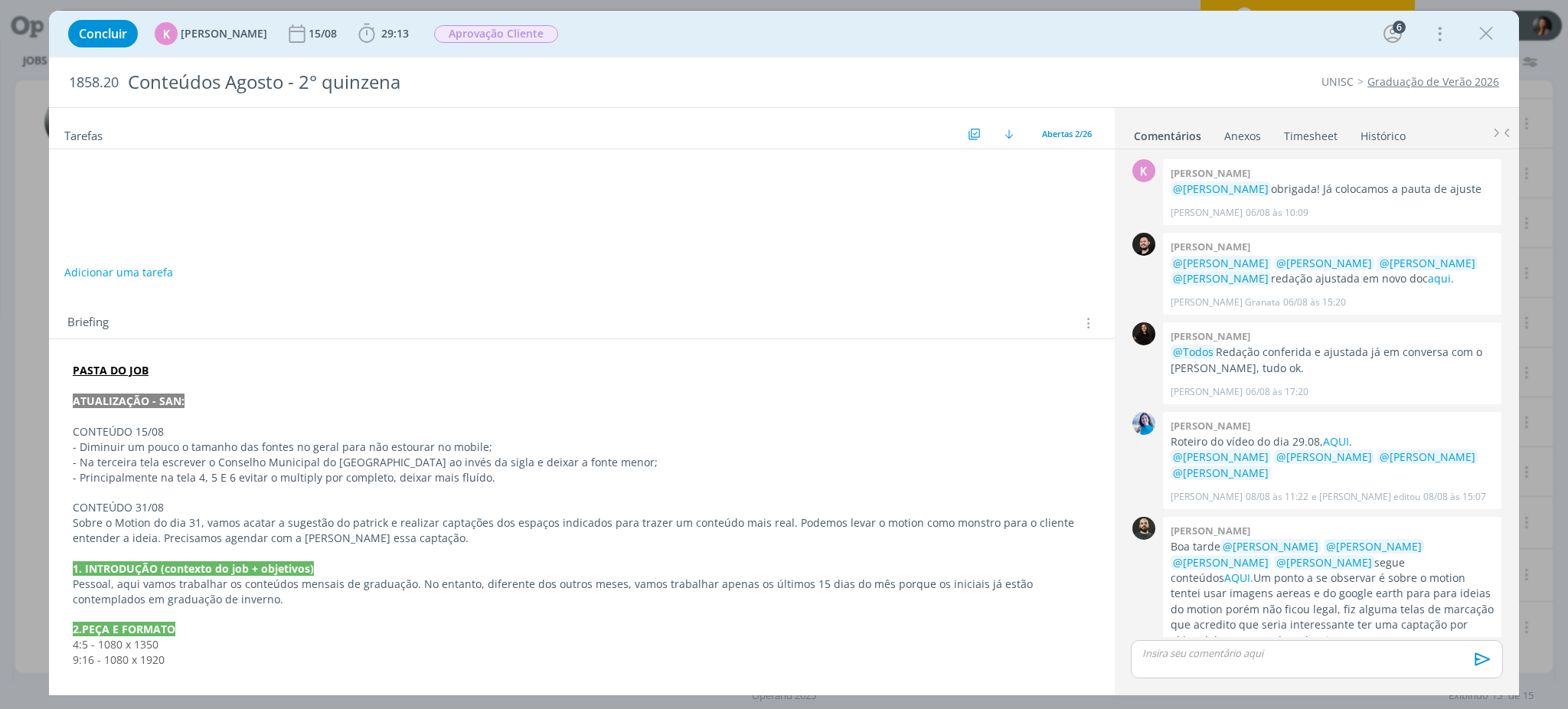
scroll to position [2339, 0]
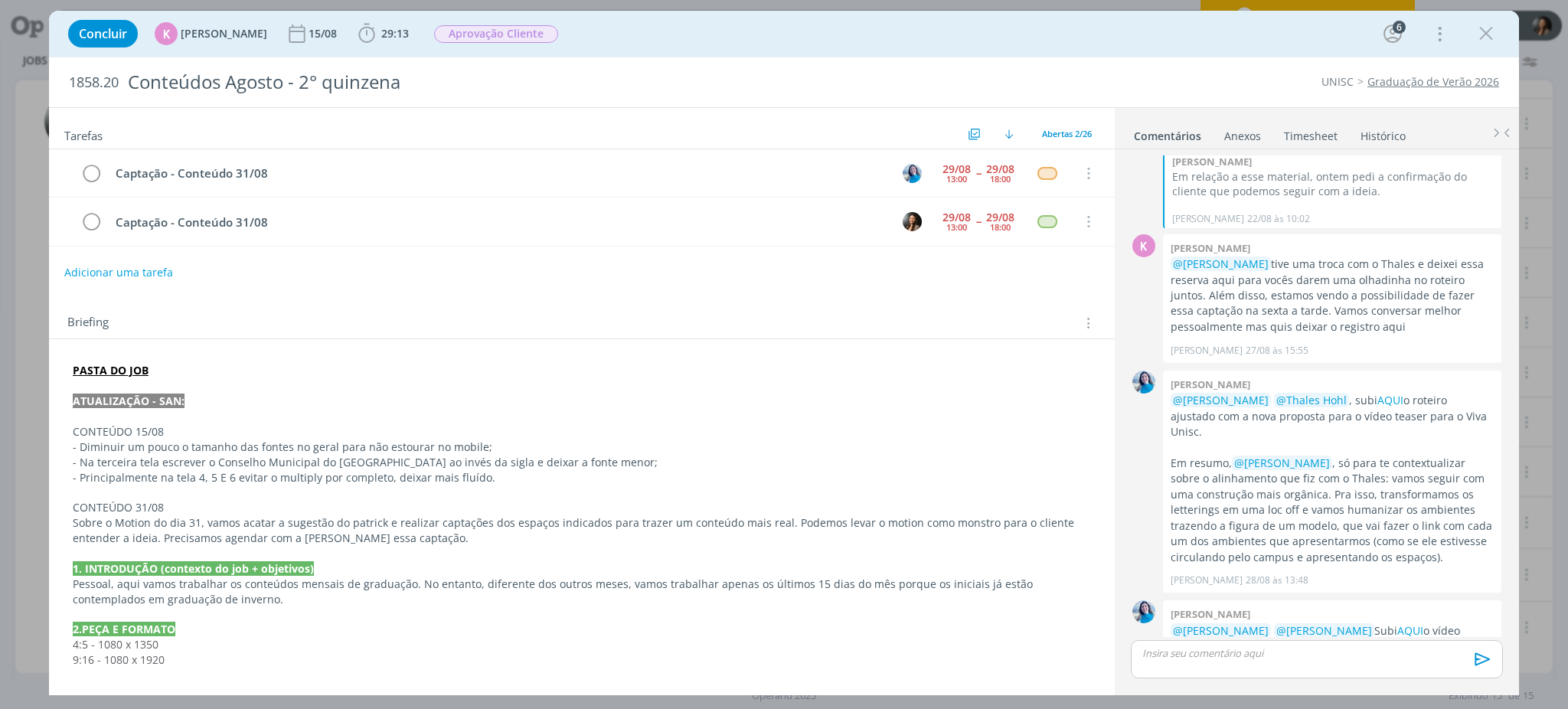
drag, startPoint x: 1496, startPoint y: 36, endPoint x: 25, endPoint y: 144, distance: 1475.0
click at [1493, 37] on icon "dialog" at bounding box center [1485, 34] width 23 height 23
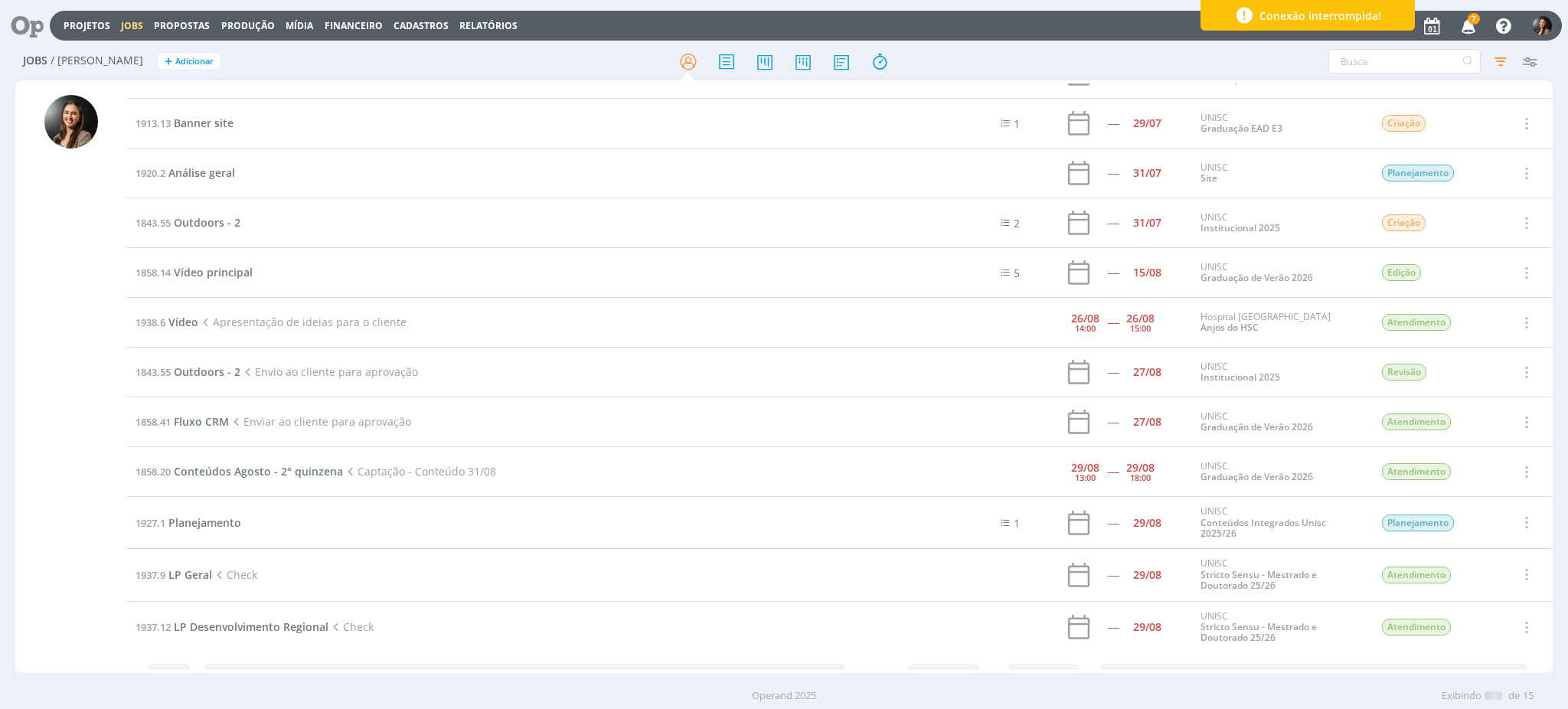
scroll to position [183, 0]
click at [37, 32] on icon at bounding box center [21, 25] width 32 height 30
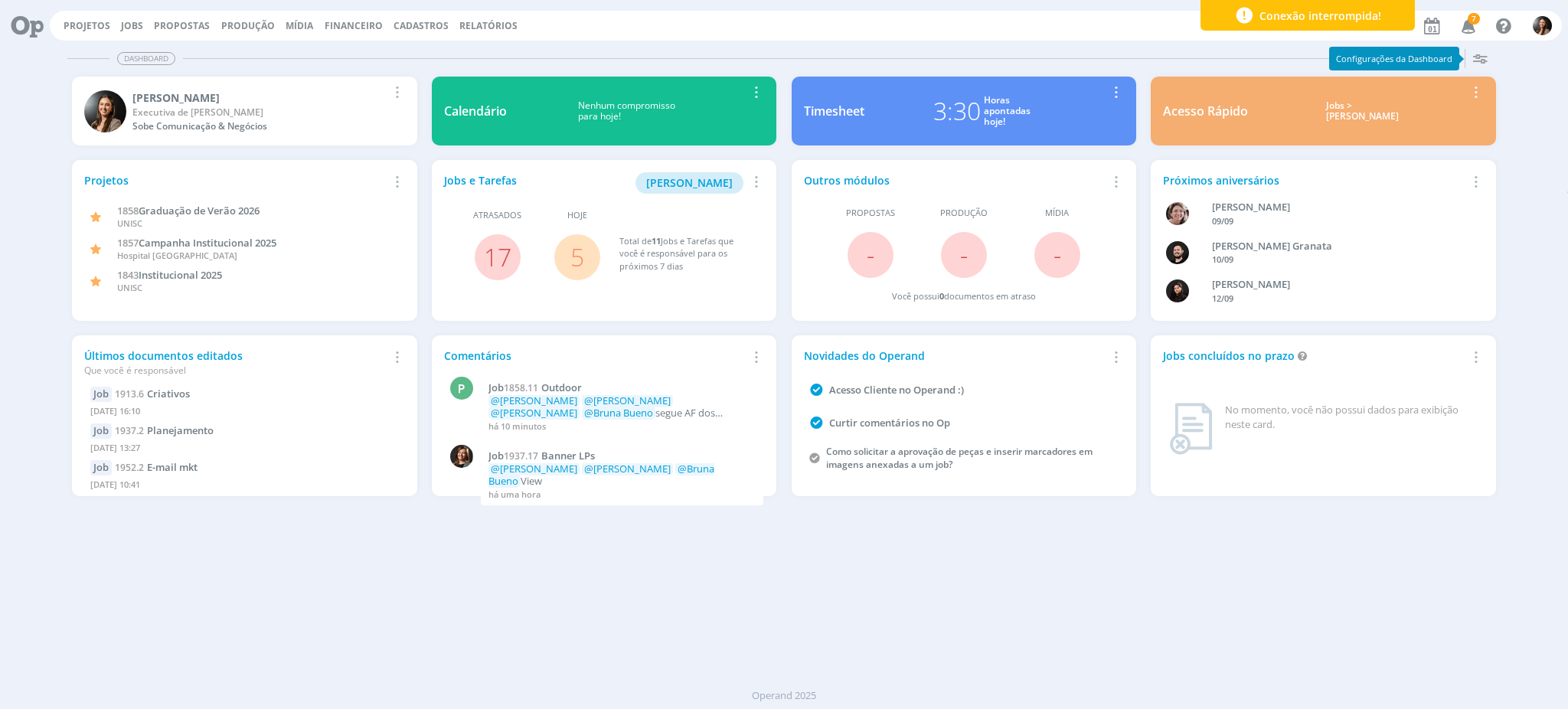
click at [620, 614] on div "Dashboard Salvar Selecione abaixo os cards desejados: Meus Meu Perfil [GEOGRAPH…" at bounding box center [784, 377] width 1568 height 667
drag, startPoint x: 464, startPoint y: 278, endPoint x: 474, endPoint y: 266, distance: 15.6
click at [463, 278] on div "Atrasados 17" at bounding box center [497, 245] width 108 height 71
click at [474, 265] on span "17" at bounding box center [497, 257] width 46 height 46
click at [100, 23] on link "Projetos" at bounding box center [86, 26] width 47 height 13
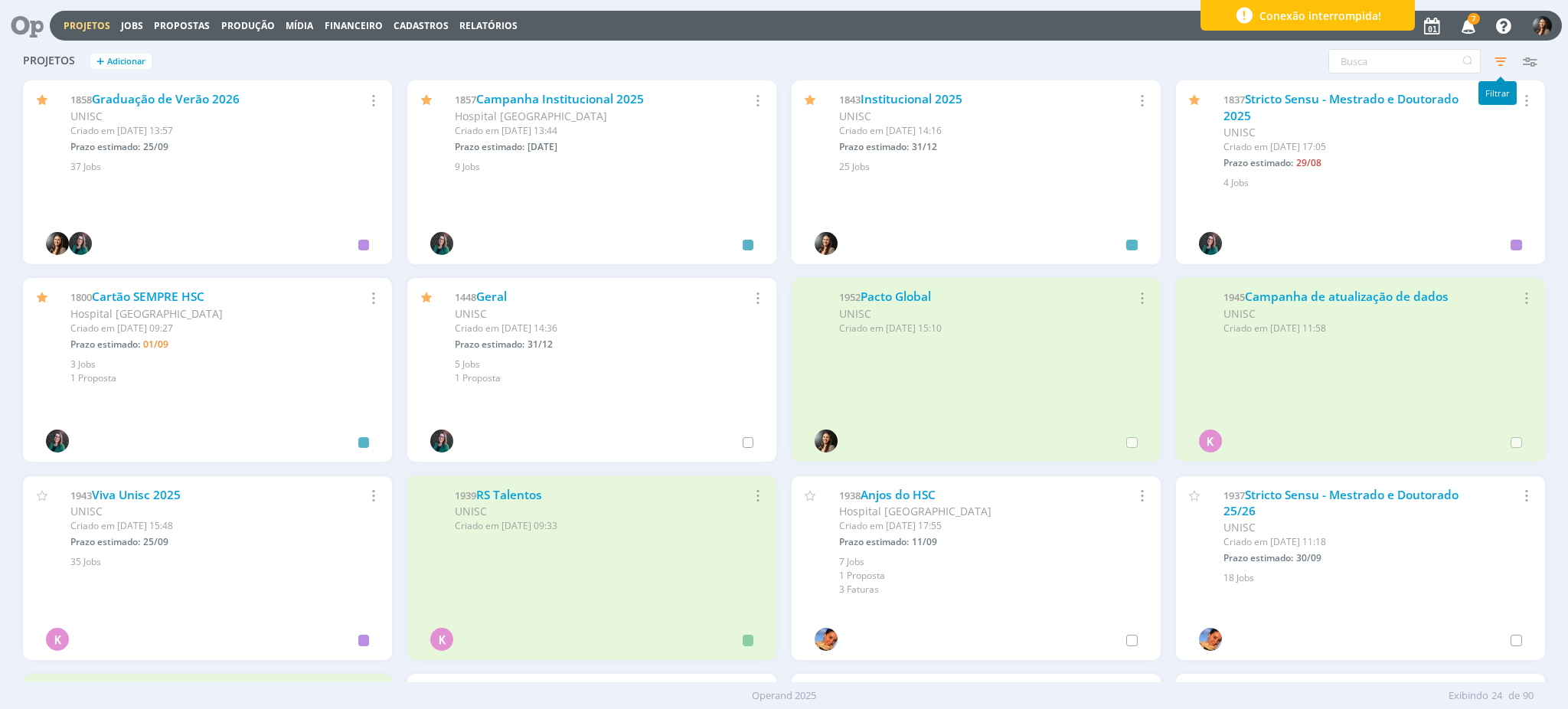
click at [1500, 65] on icon "button" at bounding box center [1500, 61] width 28 height 28
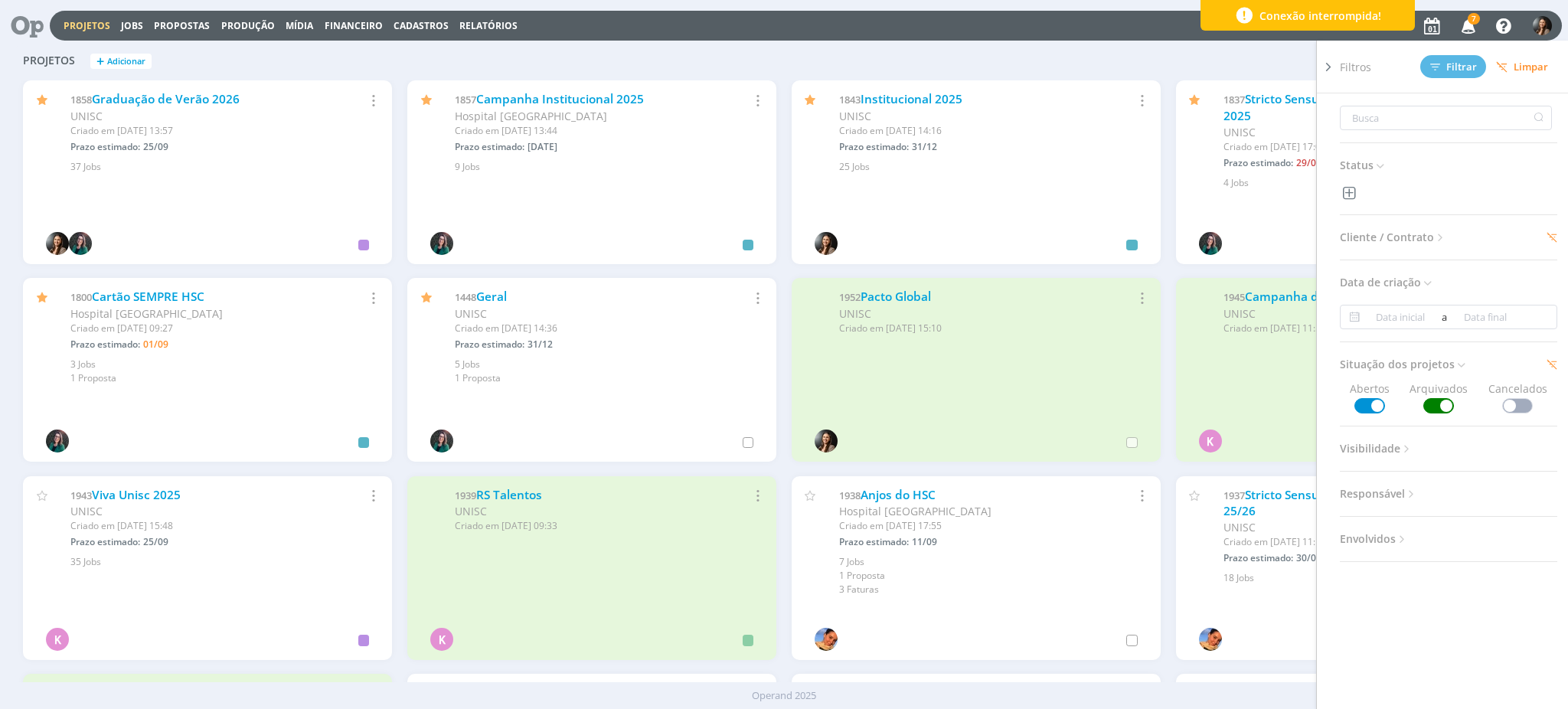
drag, startPoint x: 1328, startPoint y: 70, endPoint x: 1255, endPoint y: 80, distance: 73.7
click at [1326, 70] on icon at bounding box center [1328, 66] width 15 height 16
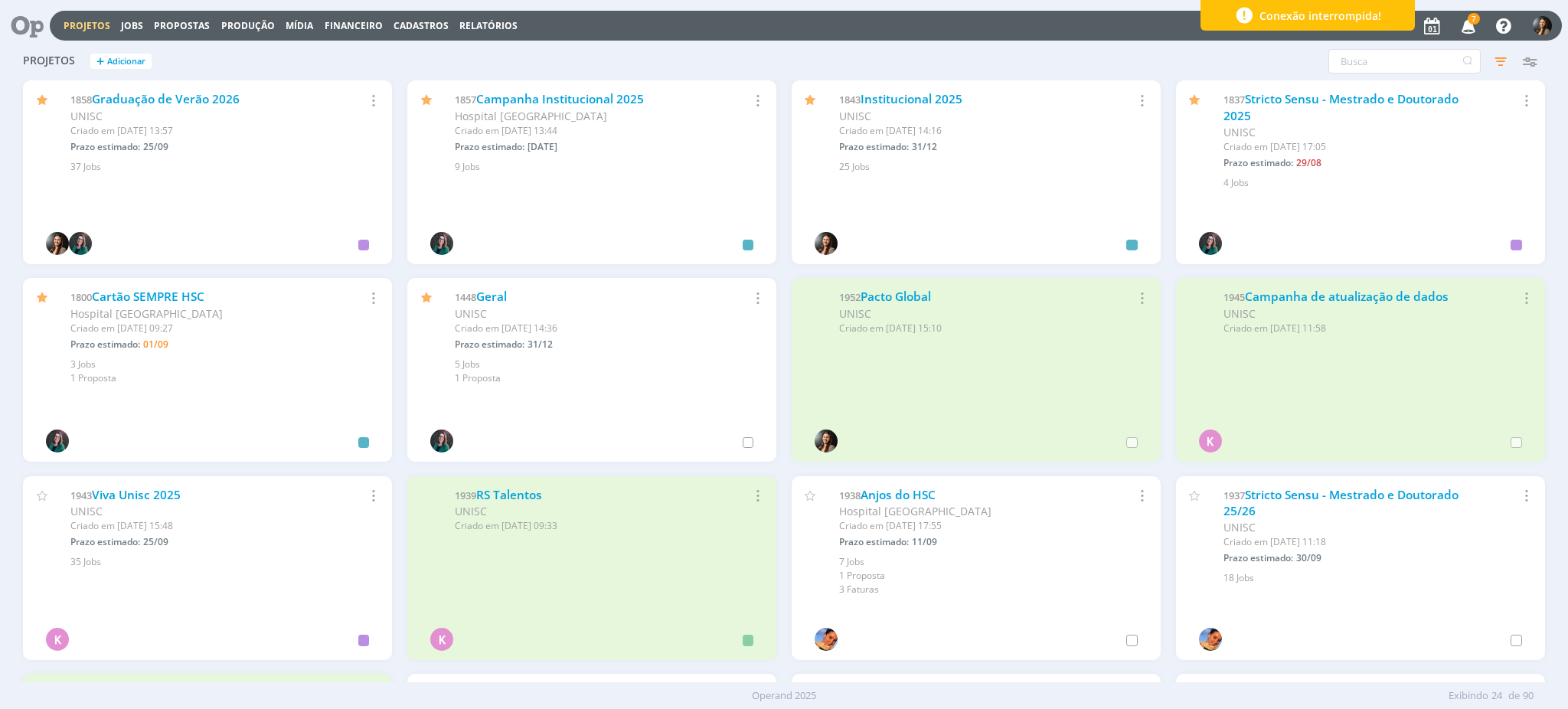
click at [911, 57] on div "Projetos + Adicionar Filtros Filtrar [GEOGRAPHIC_DATA] Status Cliente / Contrat…" at bounding box center [784, 62] width 1536 height 38
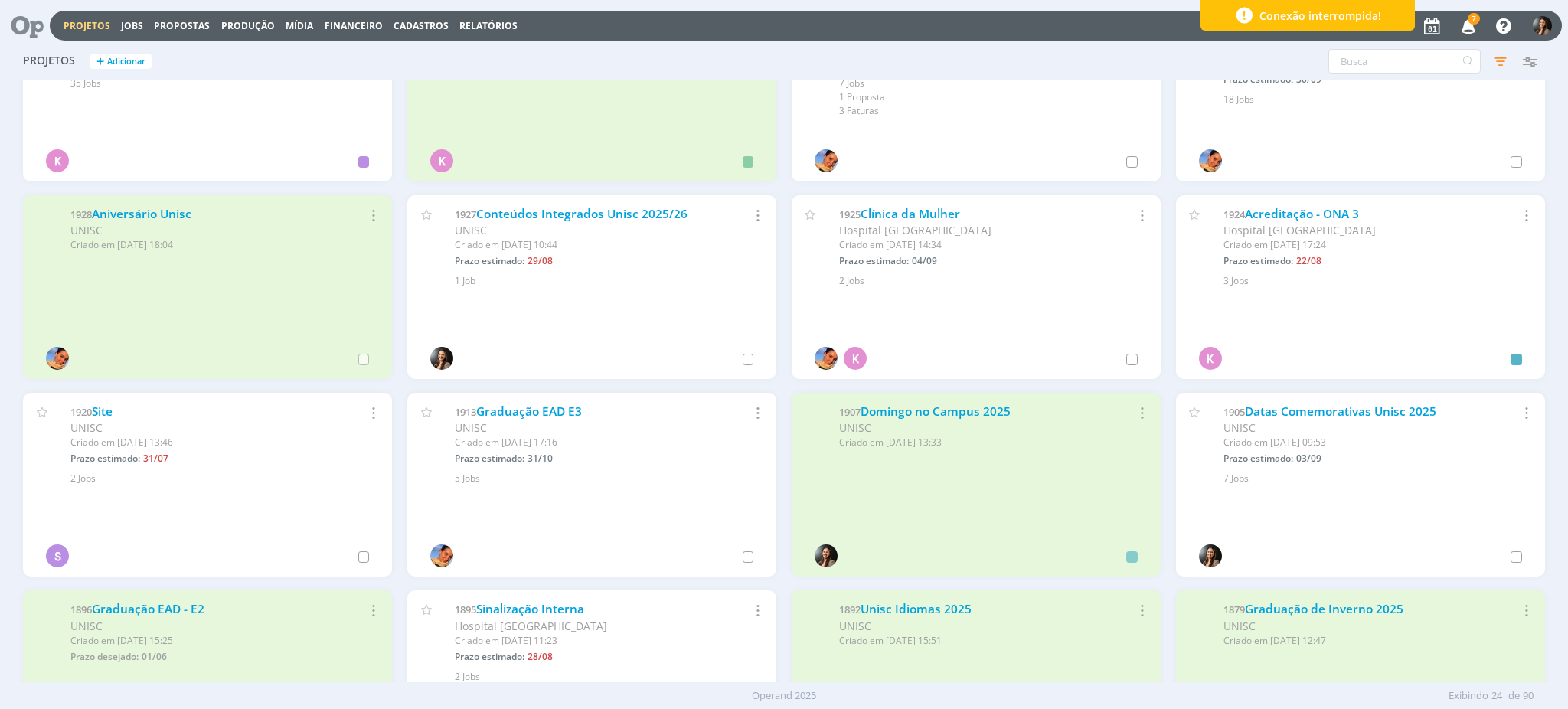
scroll to position [591, 0]
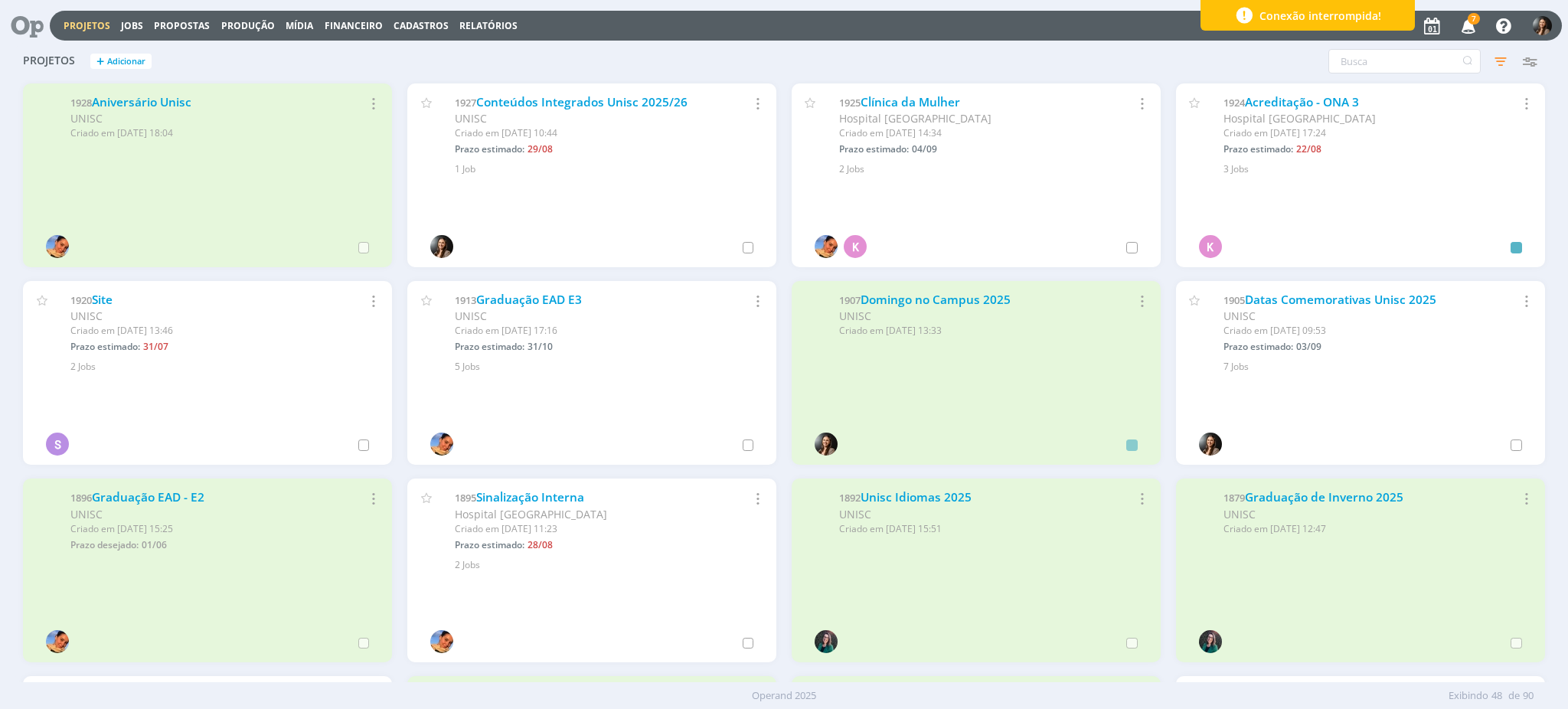
drag, startPoint x: 1415, startPoint y: 77, endPoint x: 1414, endPoint y: 65, distance: 12.0
click at [1414, 74] on div "Projetos + Adicionar Filtros Filtrar [GEOGRAPHIC_DATA] Status Cliente / Contrat…" at bounding box center [784, 62] width 1536 height 38
click at [1414, 64] on input "text" at bounding box center [1404, 61] width 153 height 25
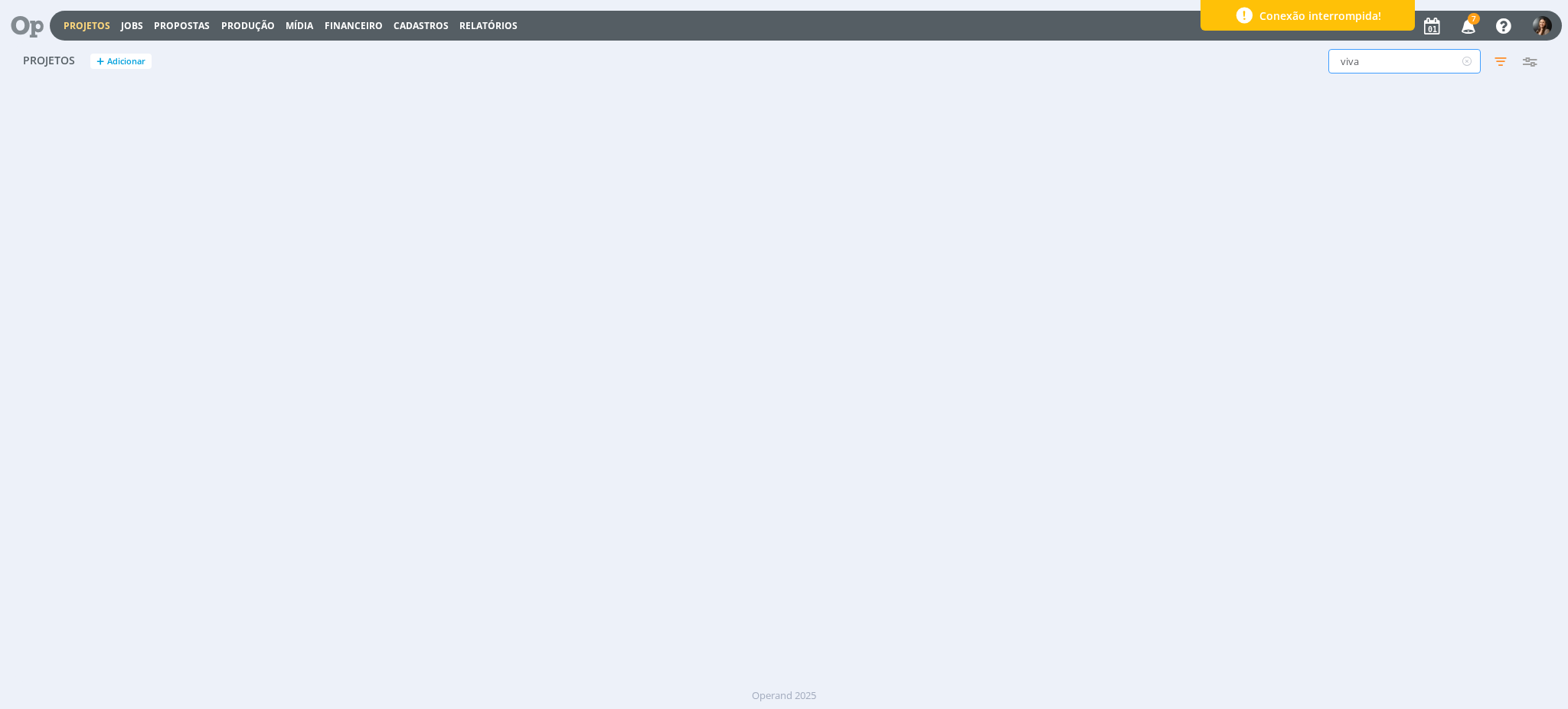
type input "viva"
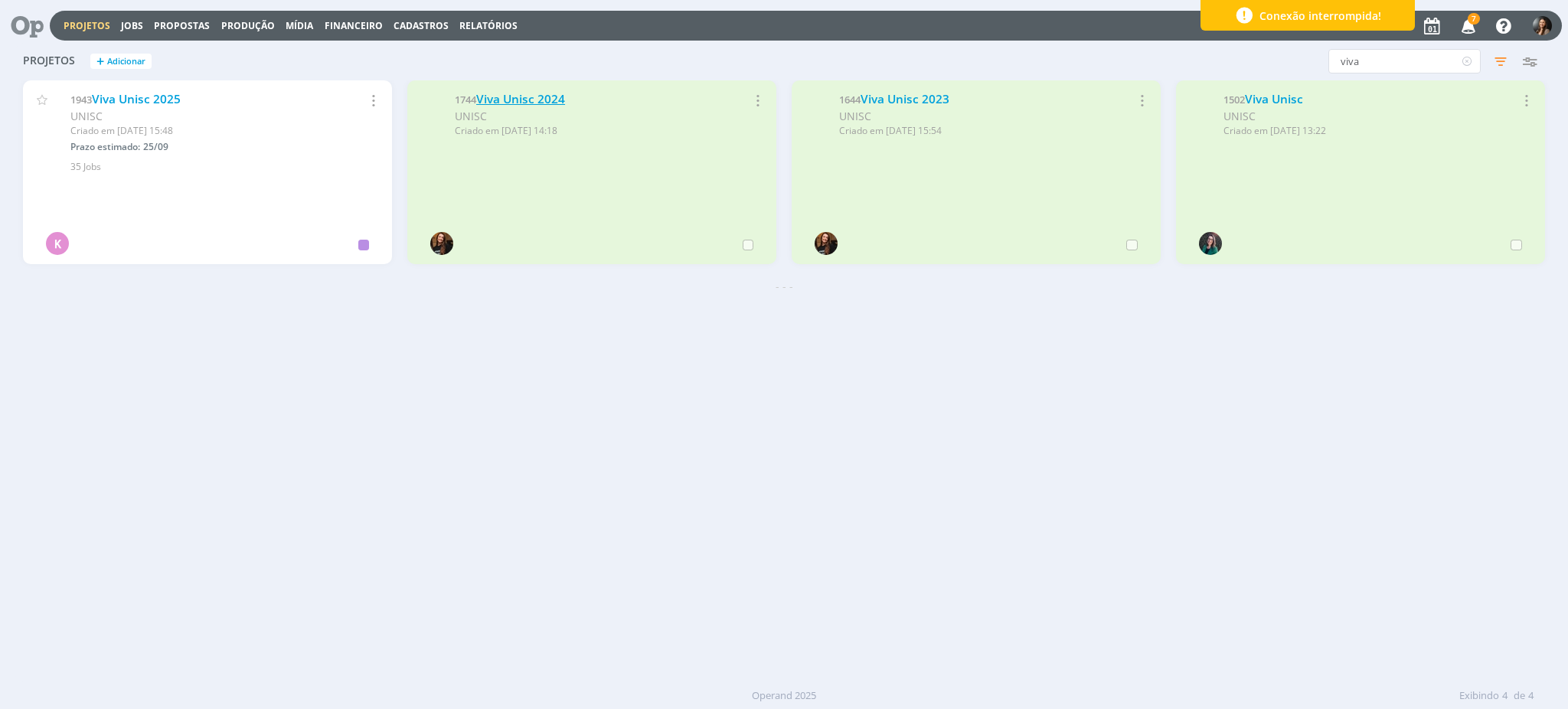
click at [508, 103] on link "Viva Unisc 2024" at bounding box center [520, 99] width 88 height 16
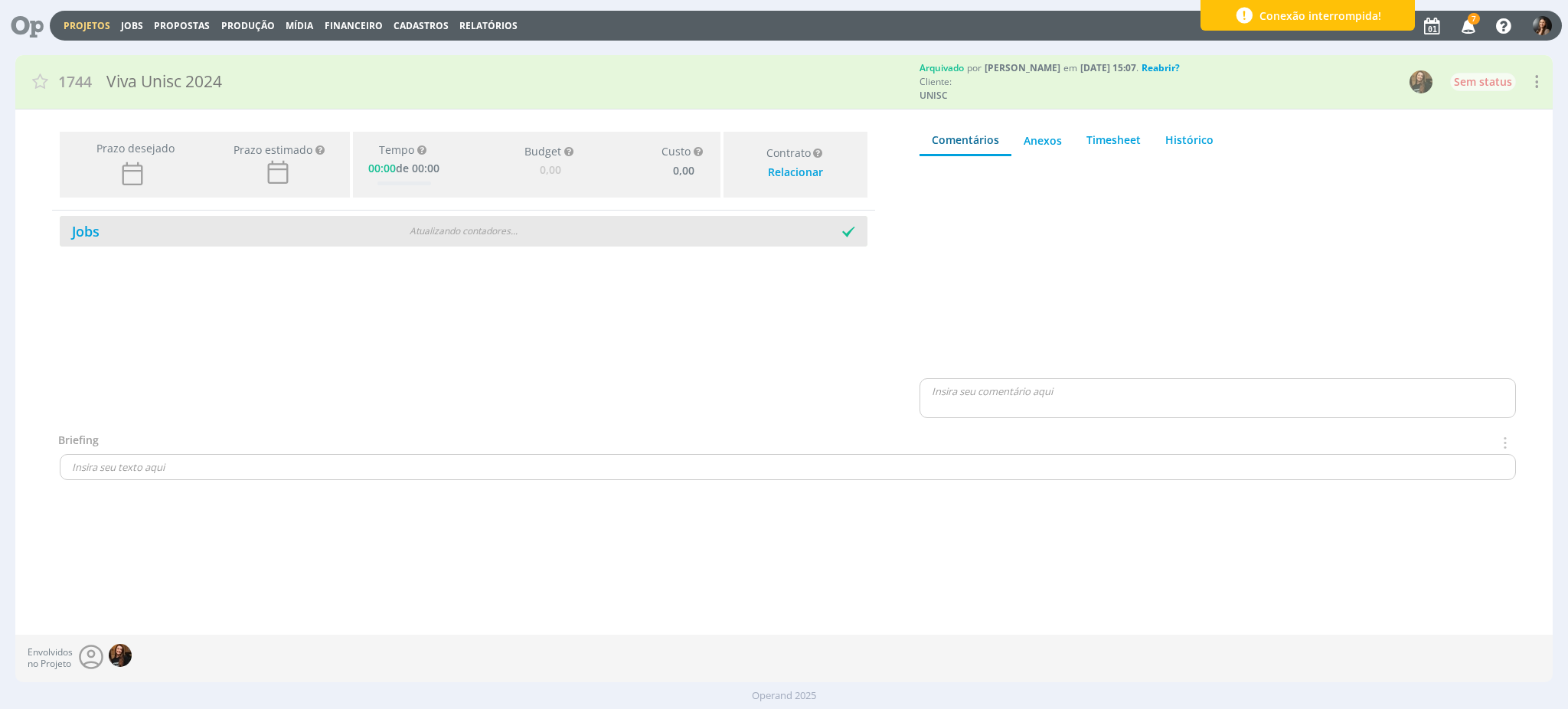
click at [423, 229] on div "Atualizando contadores . . ." at bounding box center [464, 232] width 262 height 13
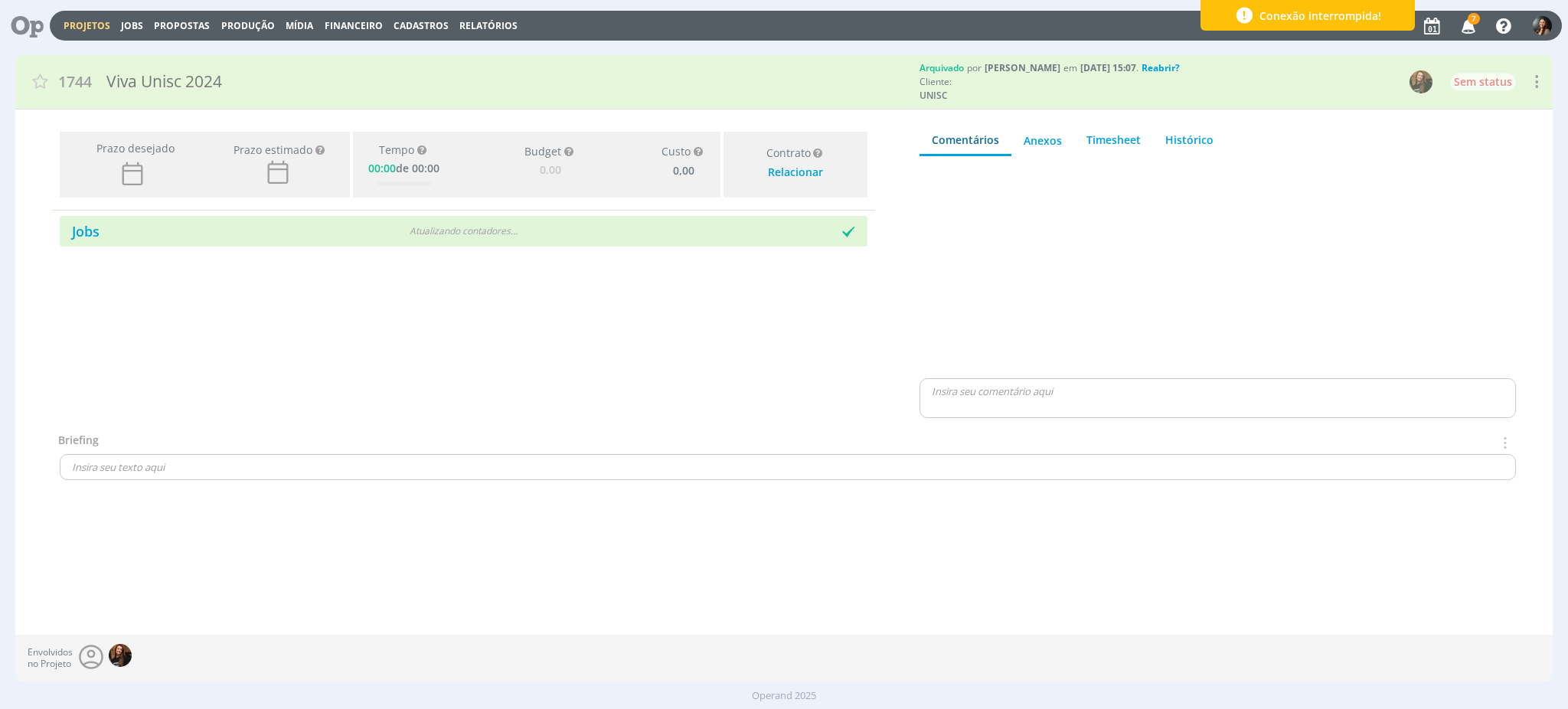
type input "0,00"
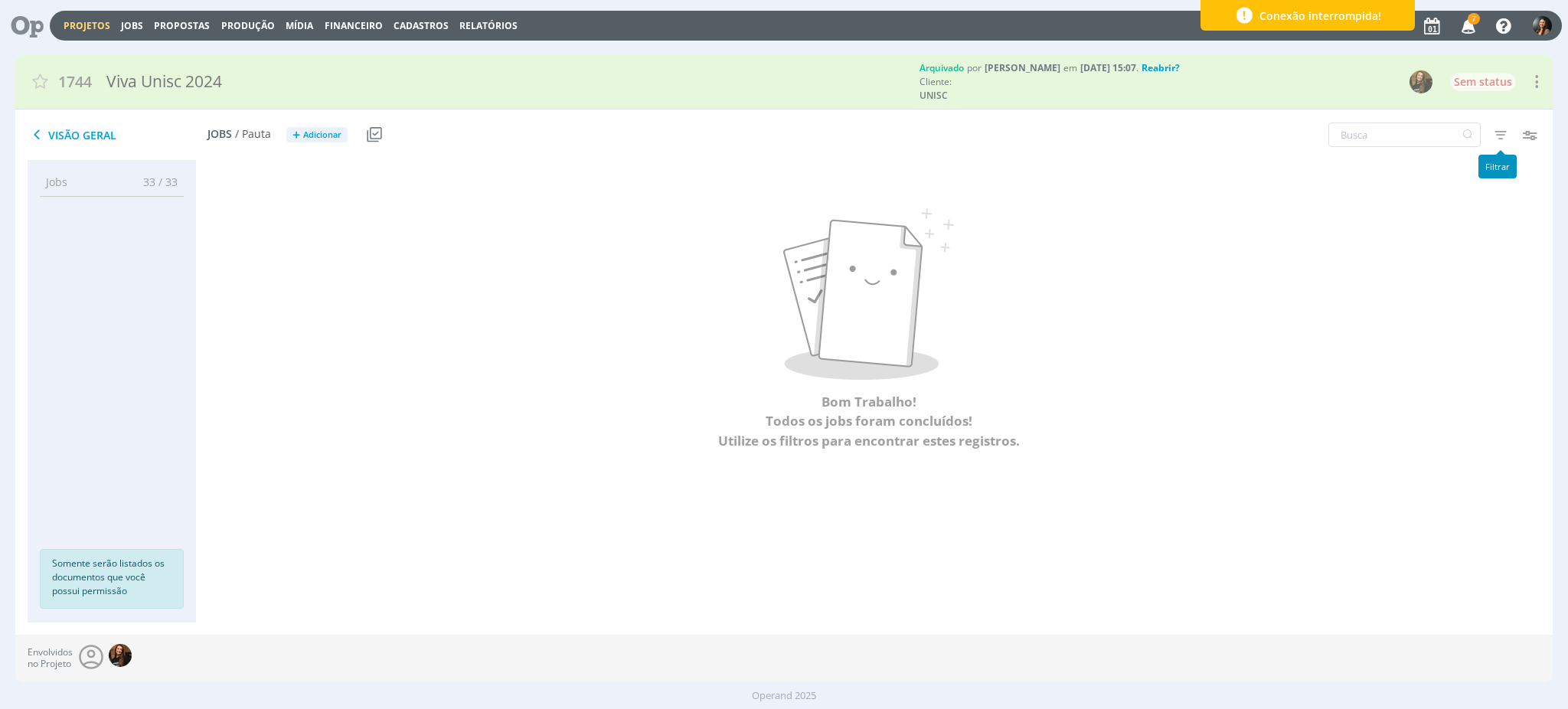
click at [1499, 131] on icon "button" at bounding box center [1500, 134] width 28 height 28
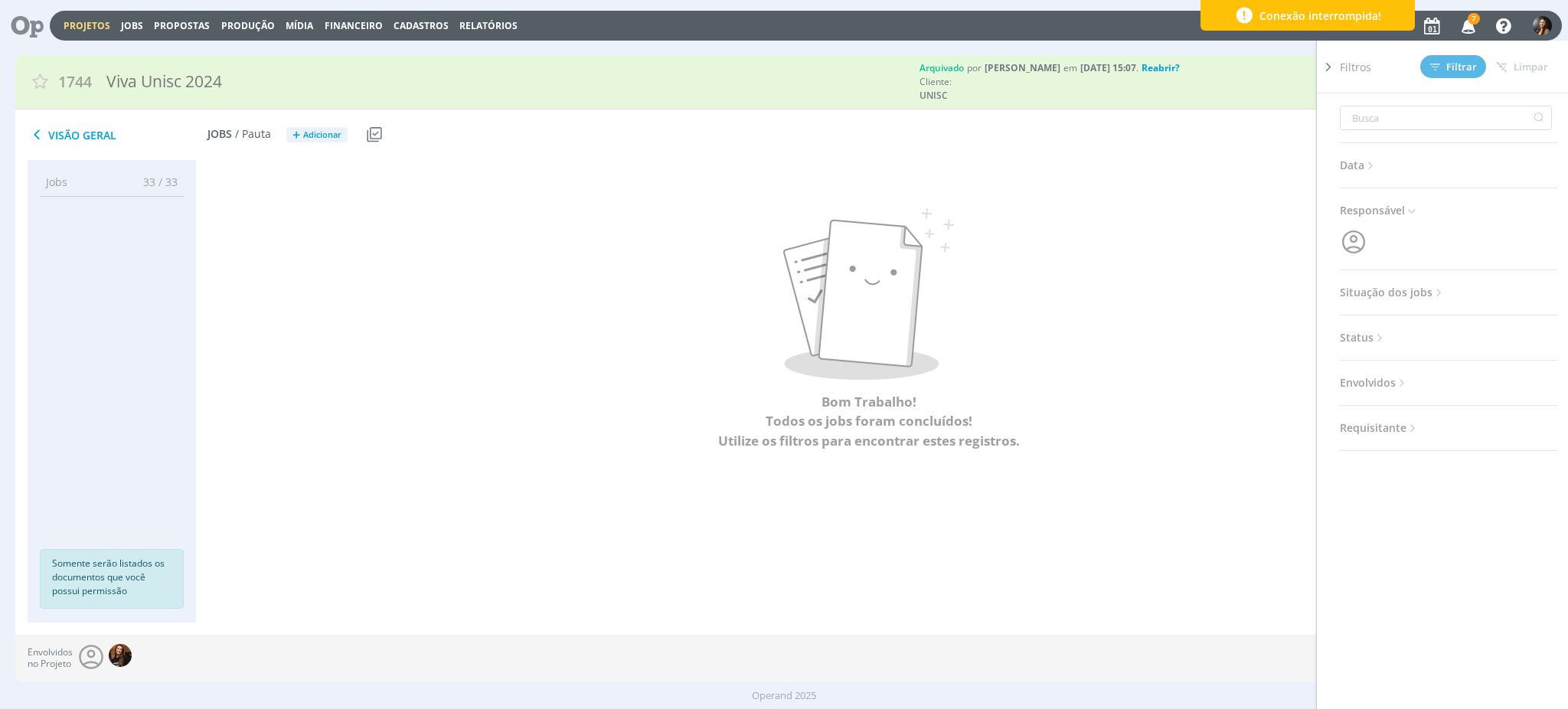
click at [1404, 292] on span "Situação dos jobs" at bounding box center [1392, 292] width 106 height 20
click at [1439, 327] on span at bounding box center [1439, 334] width 31 height 15
click at [1458, 62] on span "Filtrar" at bounding box center [1453, 67] width 47 height 10
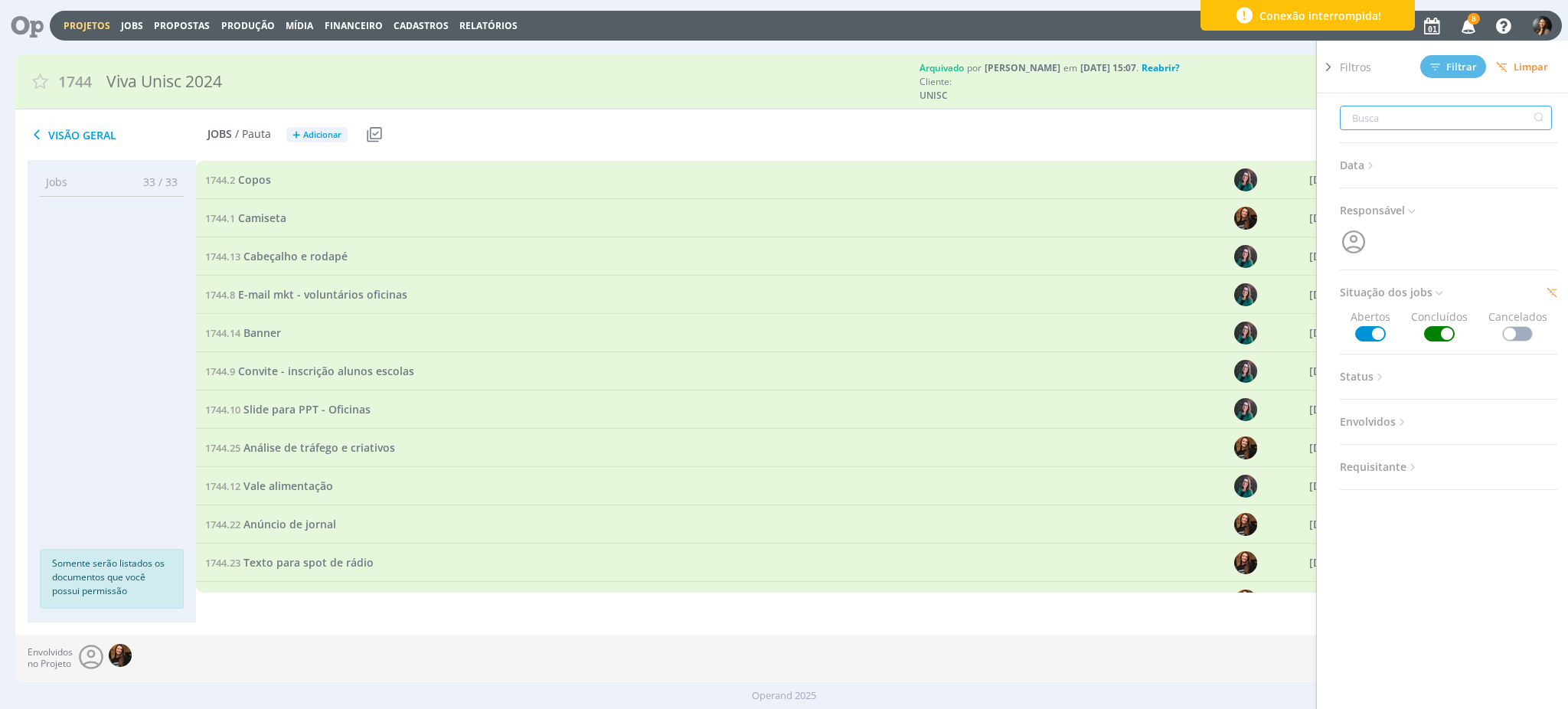
click at [1401, 114] on input "text" at bounding box center [1445, 118] width 212 height 25
type input "c"
type input "cr"
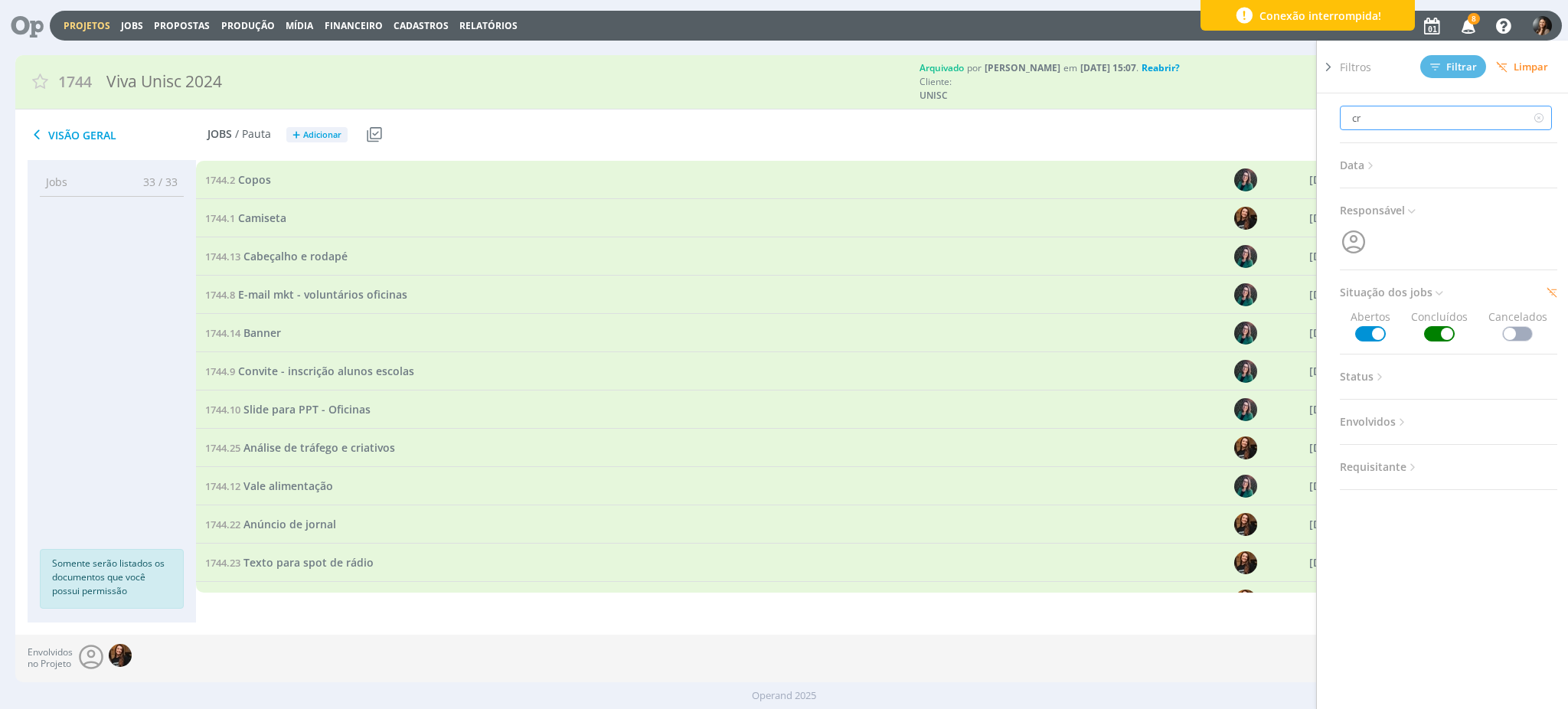
type input "cre"
type input "cred"
type input "crede"
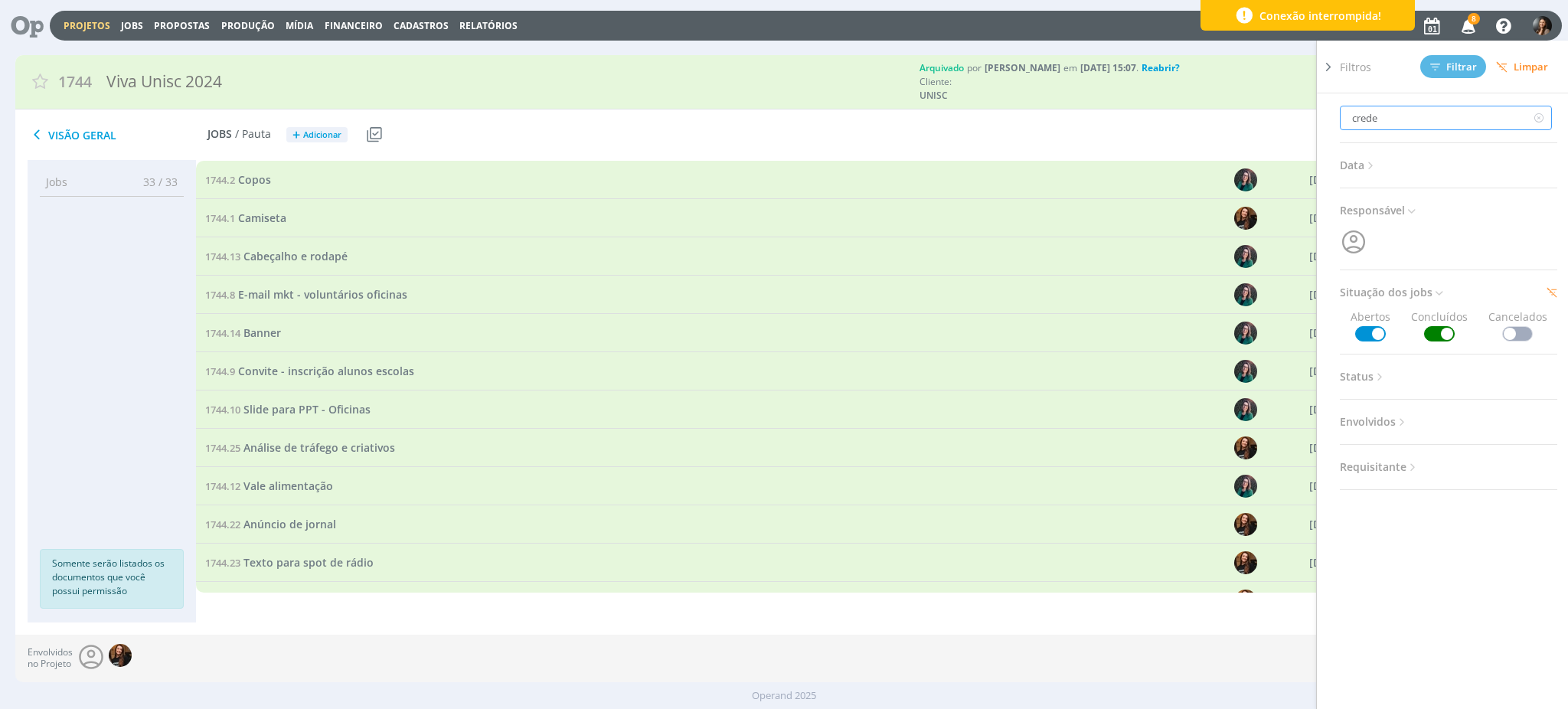
type input "creden"
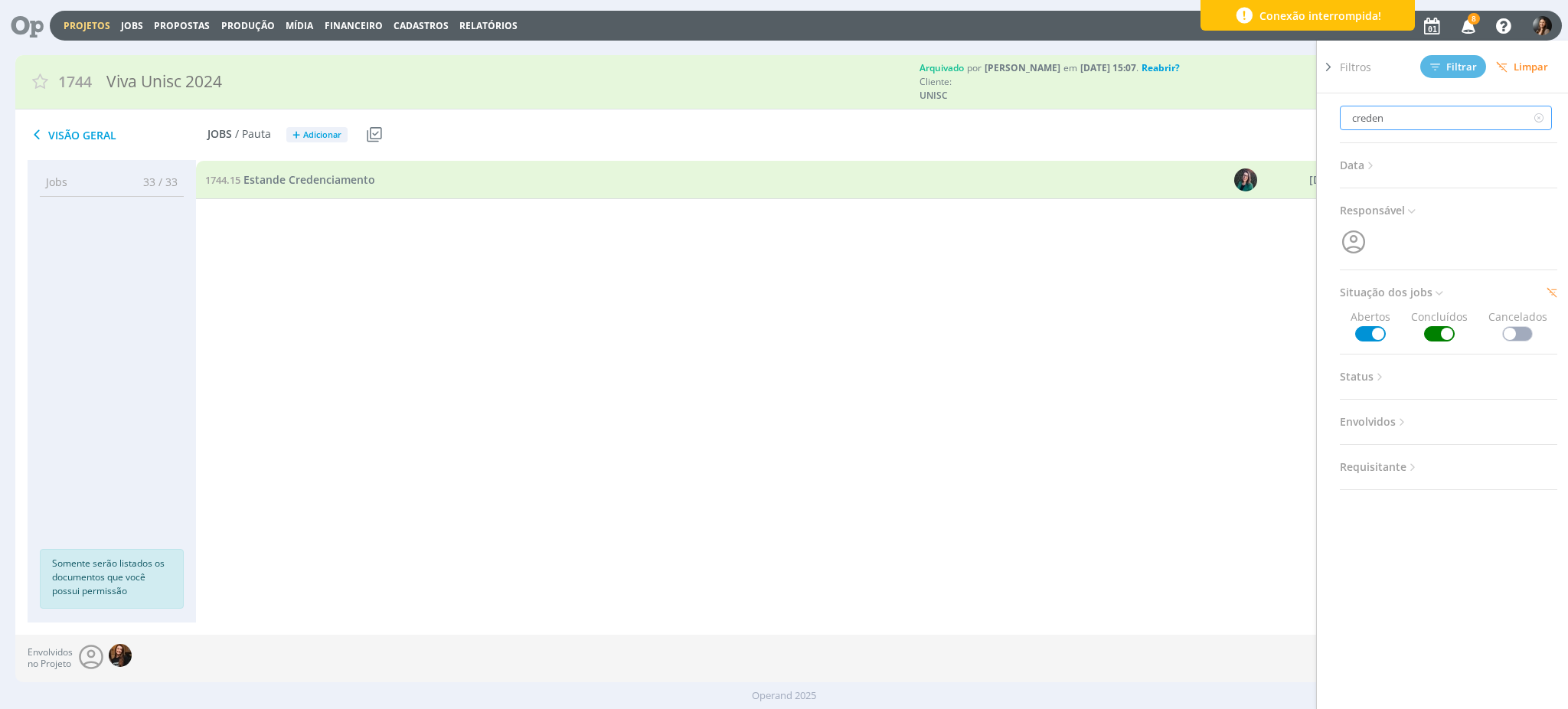
drag, startPoint x: 1402, startPoint y: 120, endPoint x: 1350, endPoint y: 122, distance: 52.0
click at [1350, 122] on input "creden" at bounding box center [1445, 118] width 212 height 25
type input "i"
type input "in"
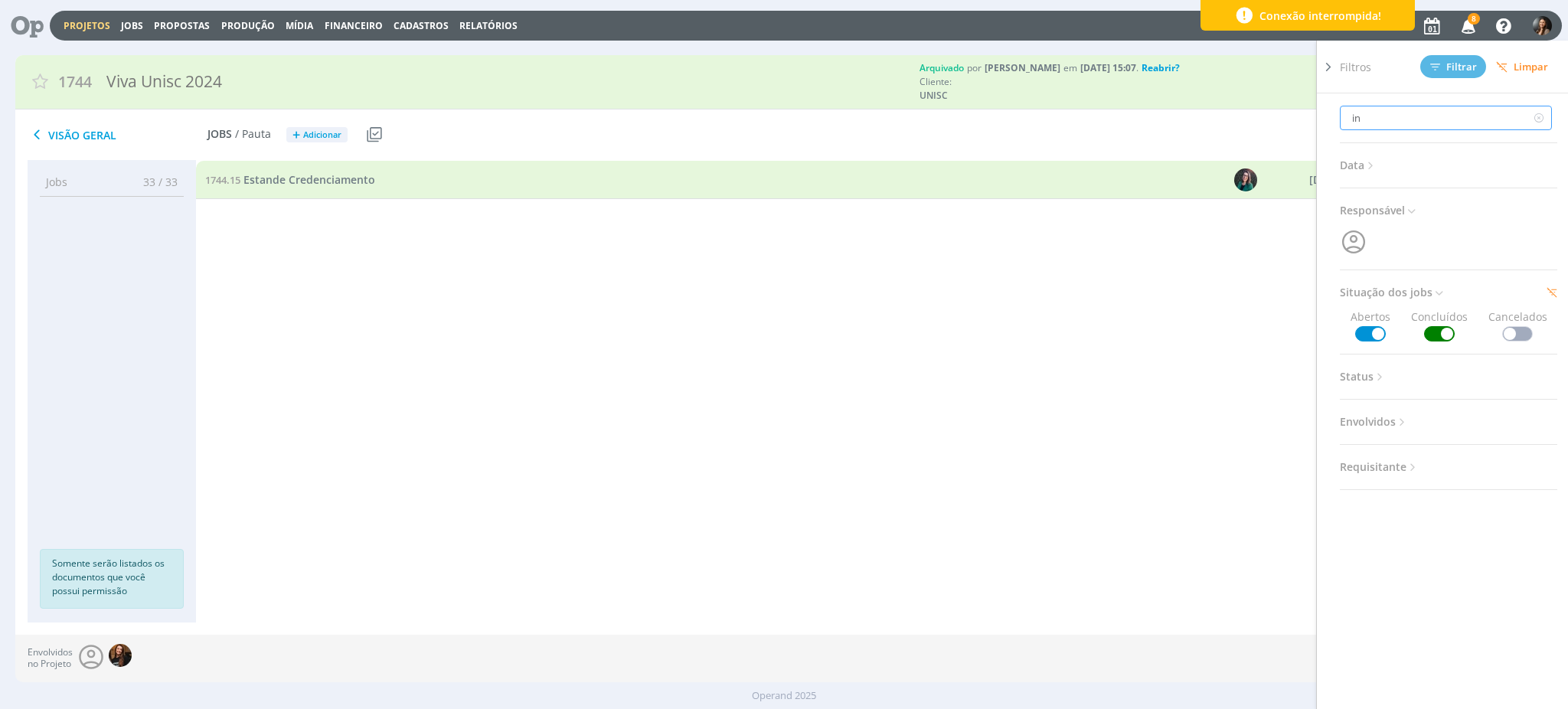
type input "ins"
type input "insc"
type input "inscr"
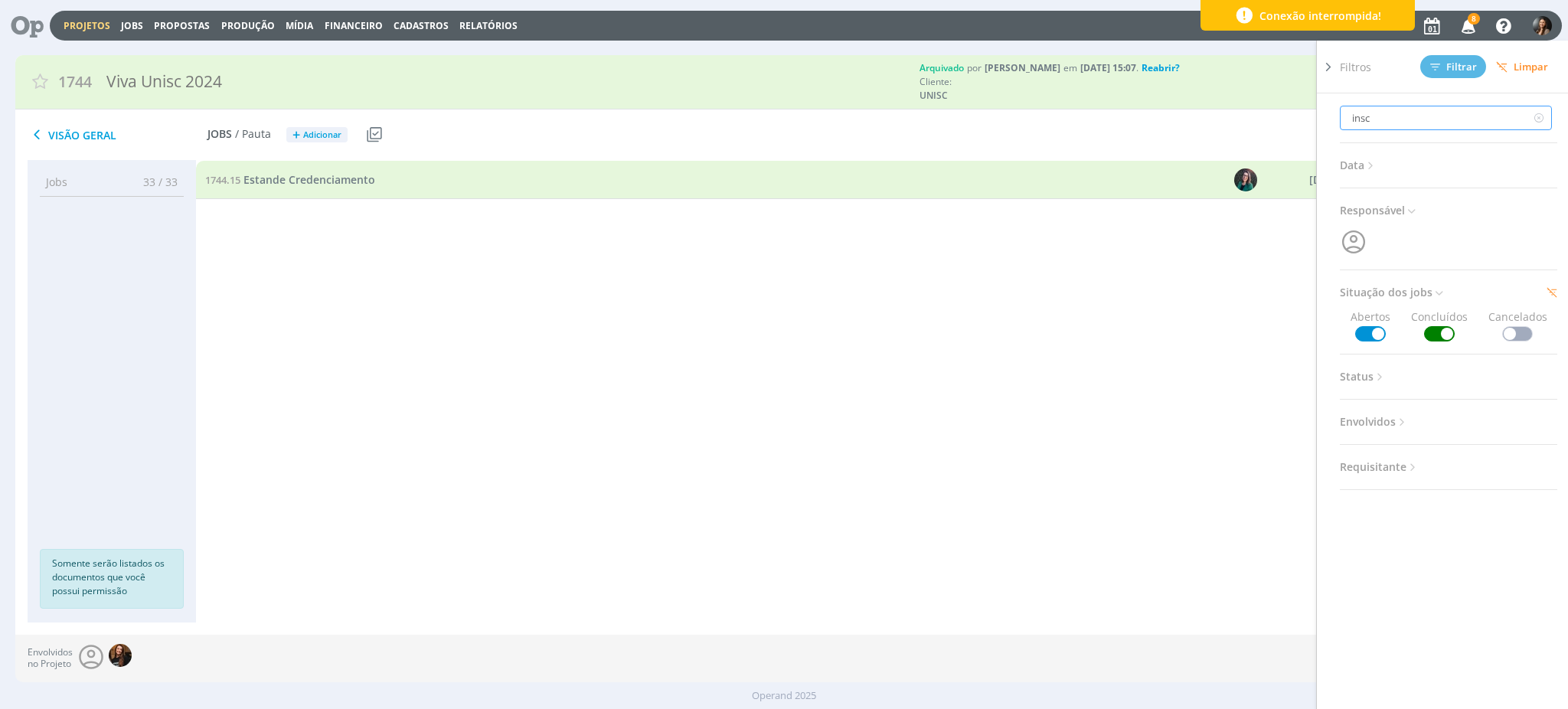
type input "inscr"
type input "inscri"
type input "inscriç"
type input "inscriçõ"
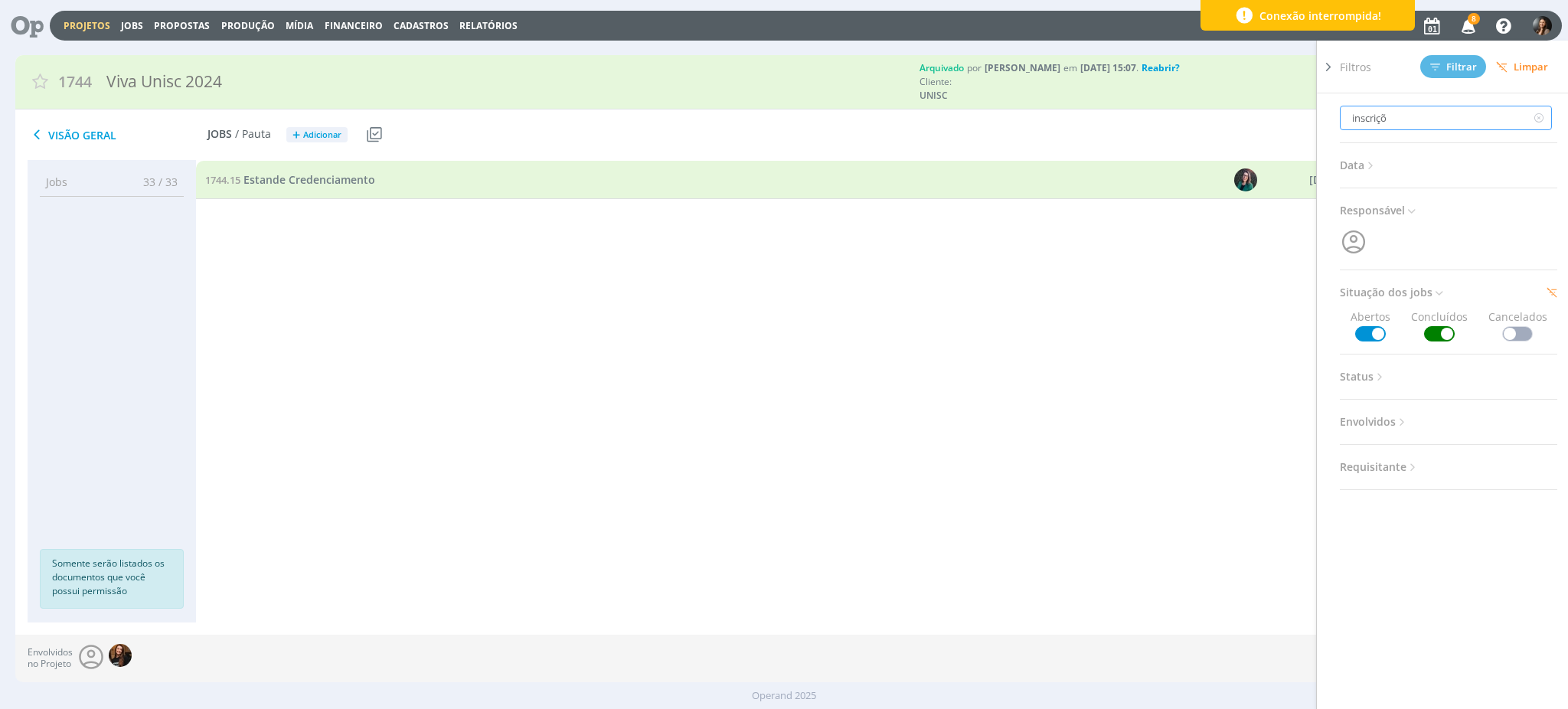
type input "inscriç"
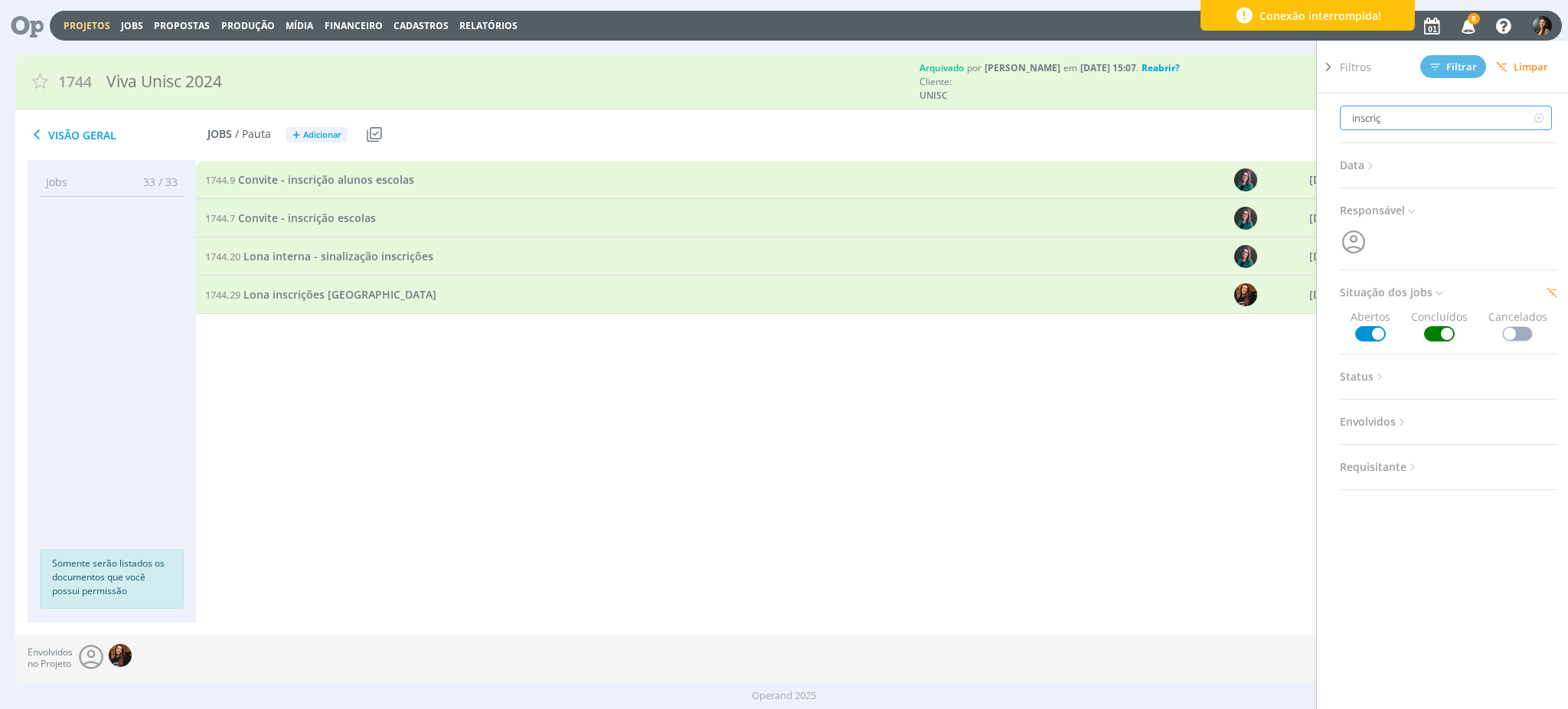
type input "inscriç"
click at [334, 169] on div "1744.9 Convite - inscrição alunos escolas" at bounding box center [649, 179] width 907 height 37
click at [338, 176] on span "Convite - inscrição alunos escolas" at bounding box center [326, 179] width 176 height 14
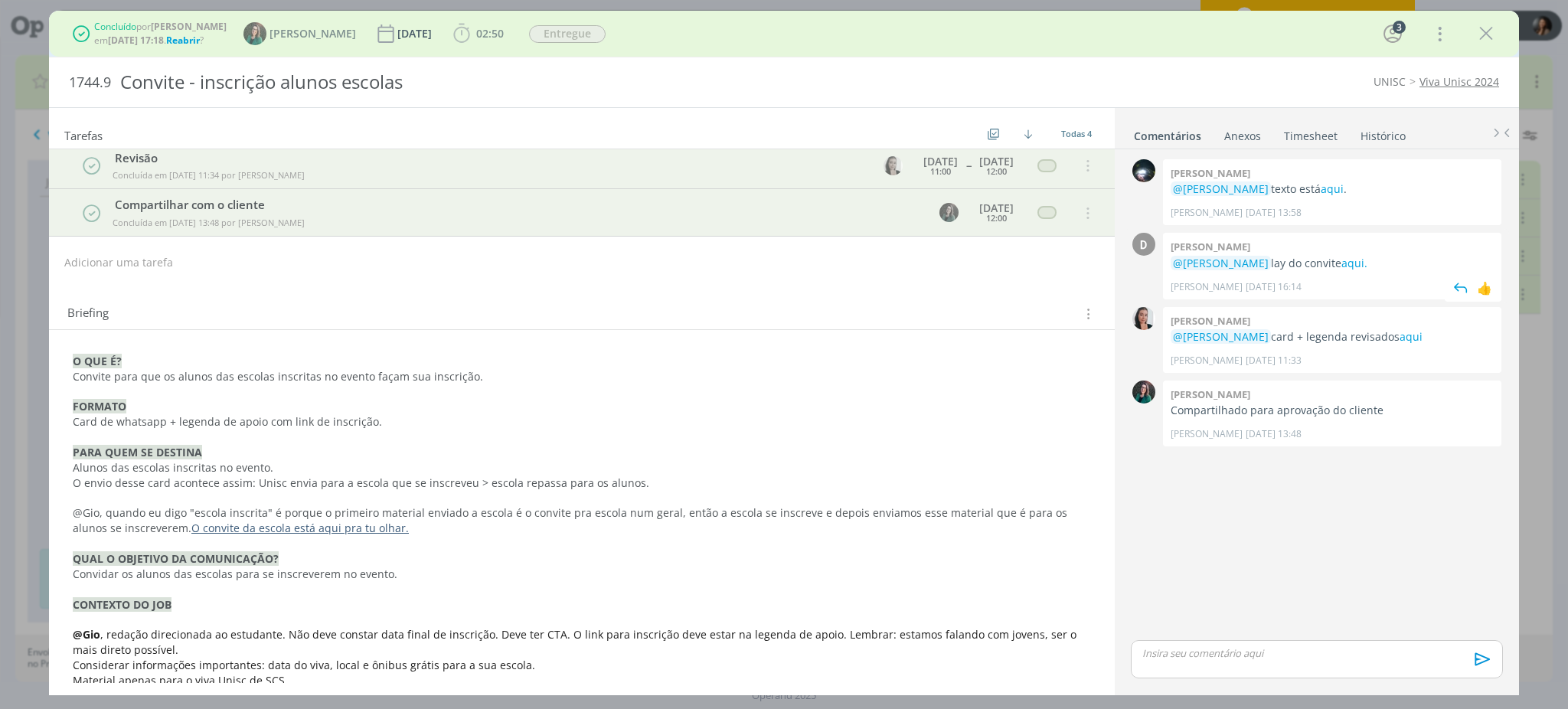
scroll to position [315, 0]
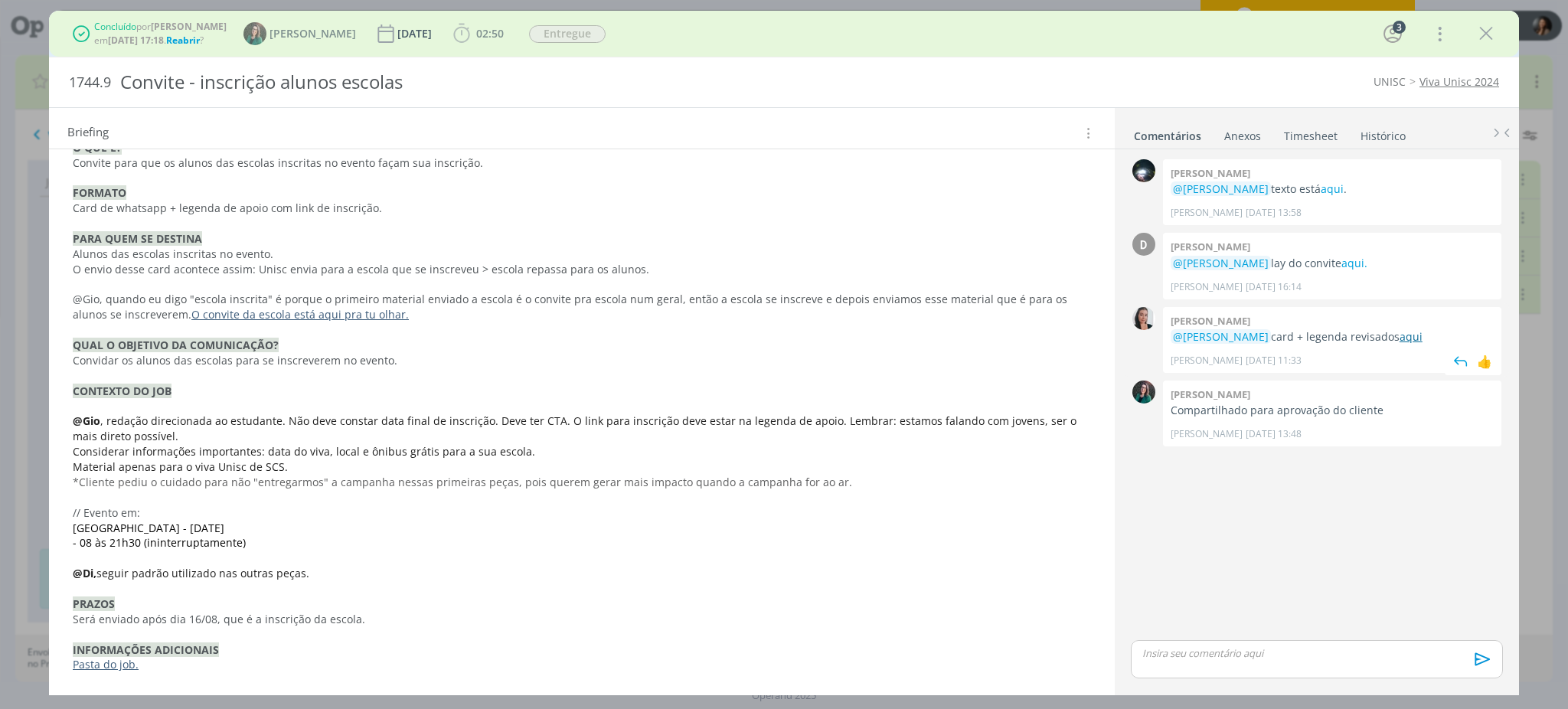
click at [1399, 334] on link "aqui" at bounding box center [1411, 336] width 23 height 14
click at [109, 670] on link "Pasta do job." at bounding box center [106, 664] width 66 height 14
drag, startPoint x: 1300, startPoint y: 538, endPoint x: 1433, endPoint y: 129, distance: 430.1
click at [1300, 534] on div "0 [PERSON_NAME] @[PERSON_NAME] texto está aqui . [PERSON_NAME] [DATE] 13:58 👍 D…" at bounding box center [1316, 396] width 384 height 481
click at [1487, 32] on icon "dialog" at bounding box center [1485, 34] width 23 height 23
